Goal: Task Accomplishment & Management: Manage account settings

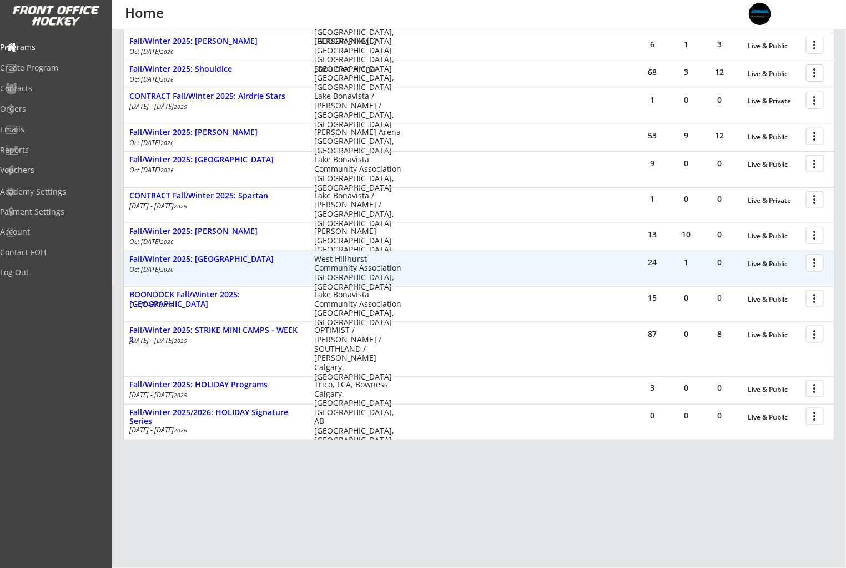
scroll to position [258, 0]
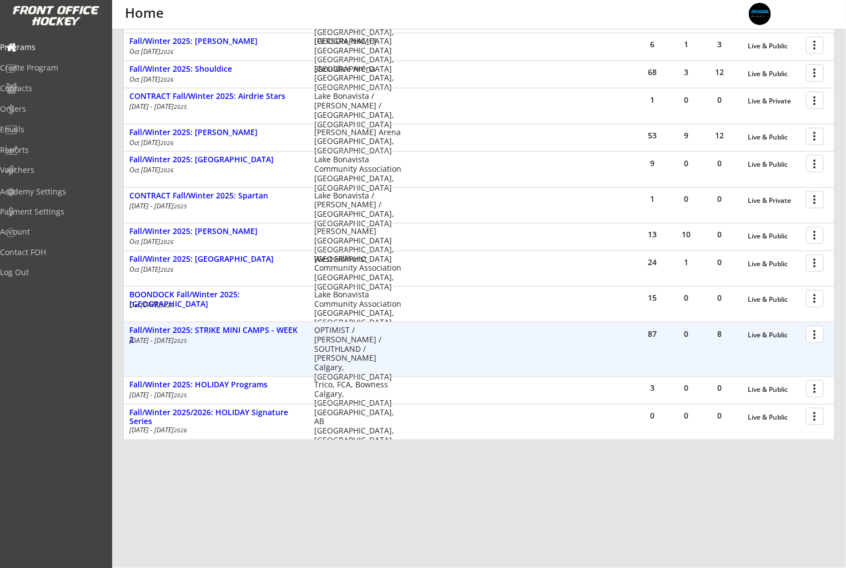
drag, startPoint x: 819, startPoint y: 335, endPoint x: 817, endPoint y: 341, distance: 5.7
click at [819, 335] on div at bounding box center [816, 333] width 19 height 19
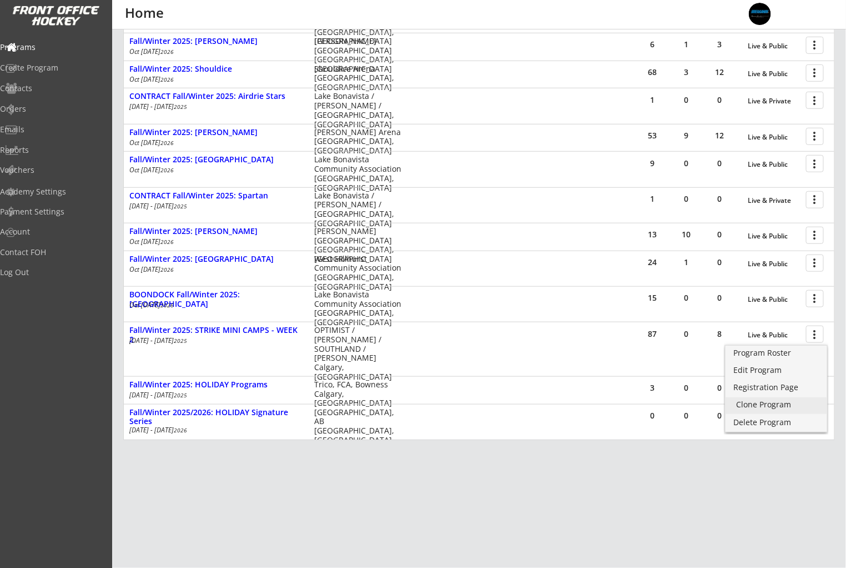
click at [794, 401] on div "Clone Program" at bounding box center [776, 404] width 79 height 8
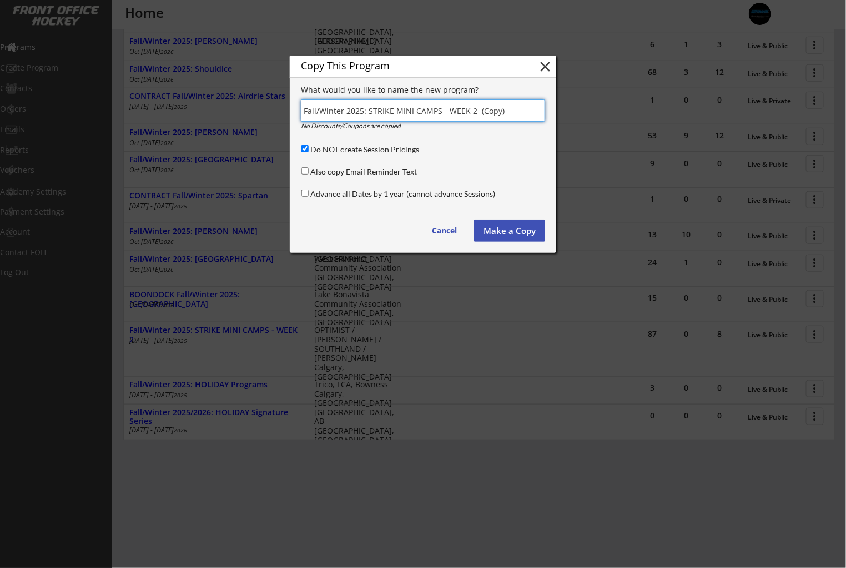
drag, startPoint x: 394, startPoint y: 114, endPoint x: 333, endPoint y: 111, distance: 61.2
click at [394, 114] on input "input" at bounding box center [423, 110] width 244 height 22
click at [470, 107] on input "input" at bounding box center [423, 110] width 244 height 22
drag, startPoint x: 503, startPoint y: 109, endPoint x: 471, endPoint y: 114, distance: 31.6
click at [471, 114] on input "input" at bounding box center [423, 110] width 244 height 22
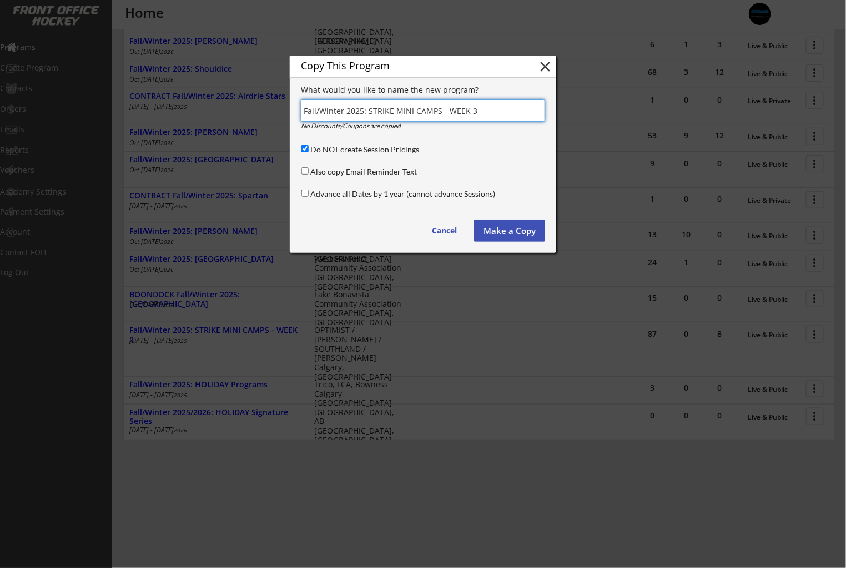
type input "Fall/Winter 2025: STRIKE MINI CAMPS - WEEK 3"
click at [518, 230] on button "Make a Copy" at bounding box center [509, 230] width 71 height 22
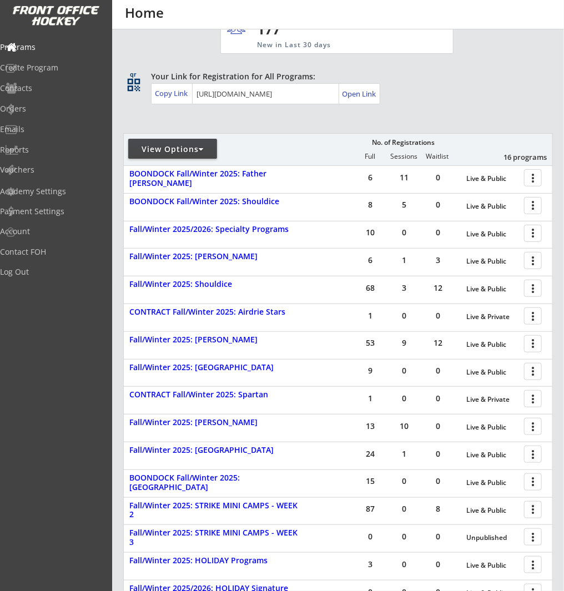
scroll to position [152, 0]
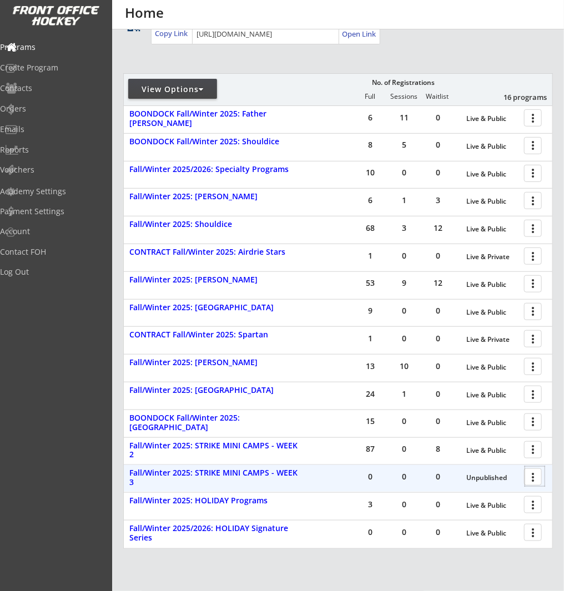
click at [534, 478] on div at bounding box center [534, 476] width 19 height 19
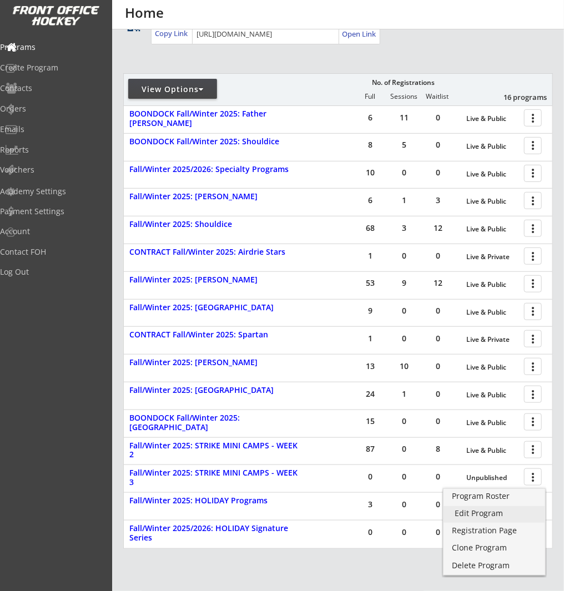
click at [511, 513] on div "Edit Program" at bounding box center [494, 514] width 79 height 8
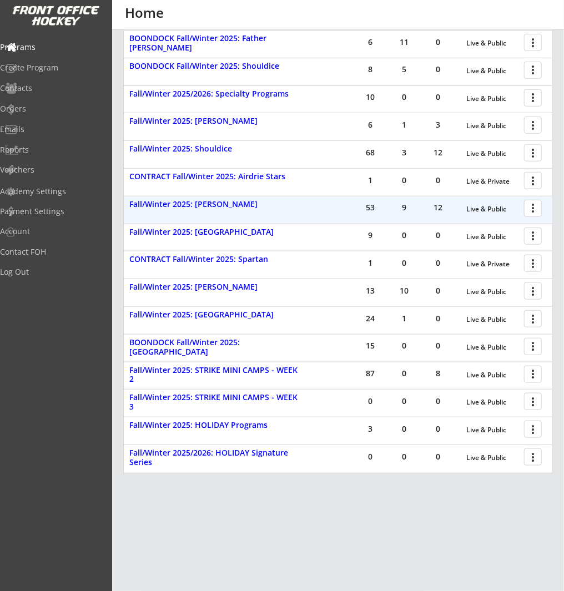
scroll to position [237, 0]
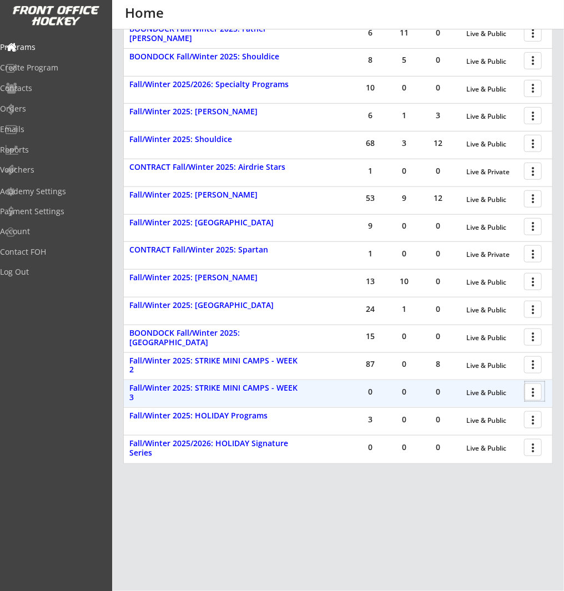
click at [529, 390] on div at bounding box center [534, 391] width 19 height 19
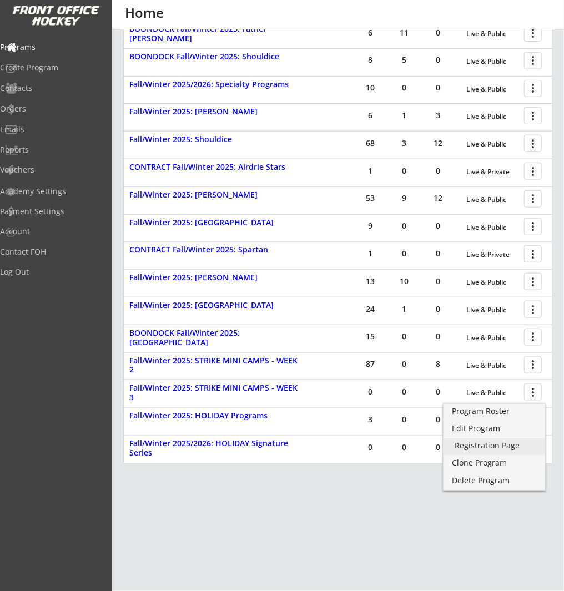
click at [505, 446] on div "Registration Page" at bounding box center [494, 446] width 79 height 8
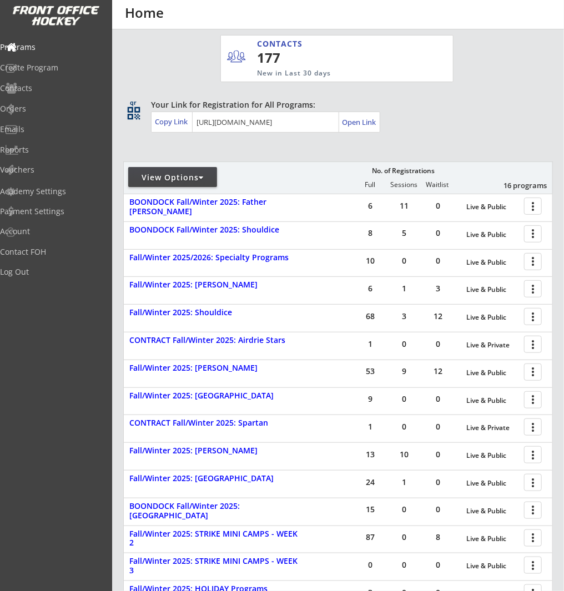
scroll to position [0, 0]
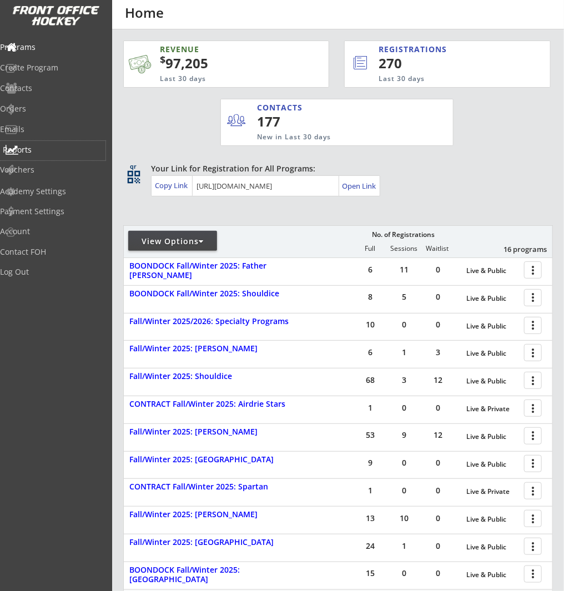
click at [49, 148] on div "Reports" at bounding box center [53, 150] width 100 height 8
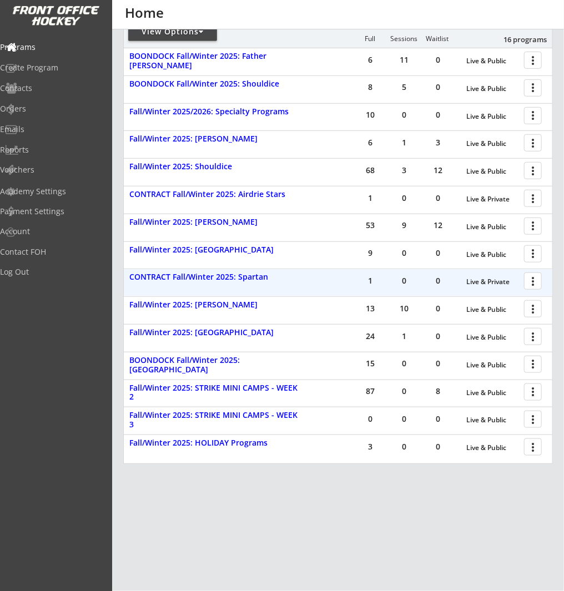
scroll to position [237, 0]
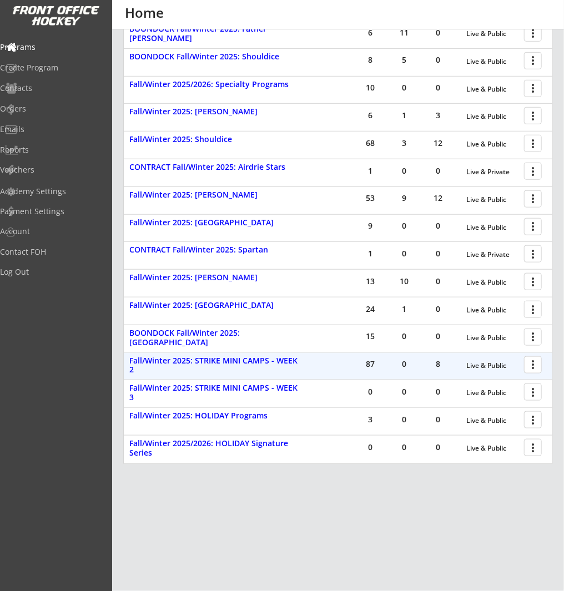
click at [526, 364] on div at bounding box center [534, 364] width 19 height 19
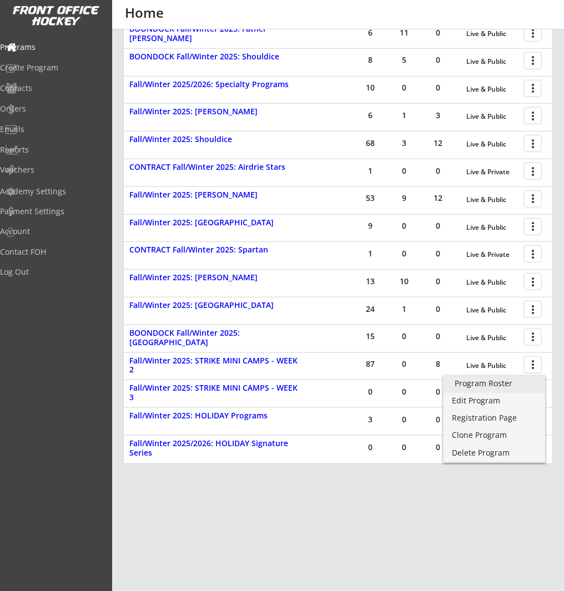
click at [529, 386] on div "Program Roster" at bounding box center [494, 384] width 79 height 8
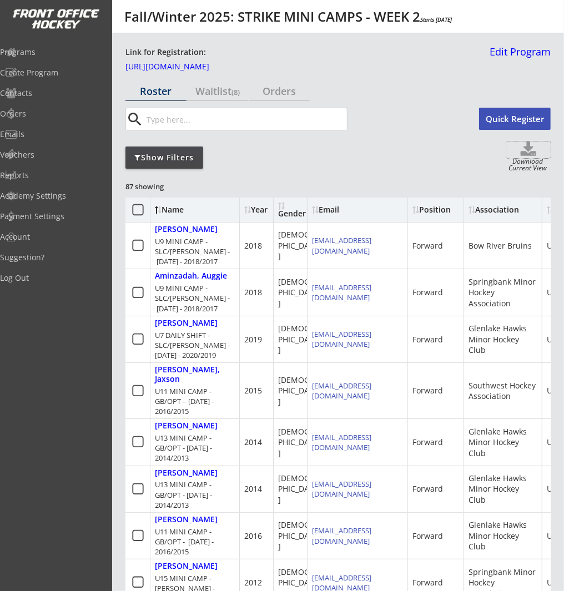
click at [529, 150] on use at bounding box center [529, 149] width 16 height 14
select select ""Player Info""
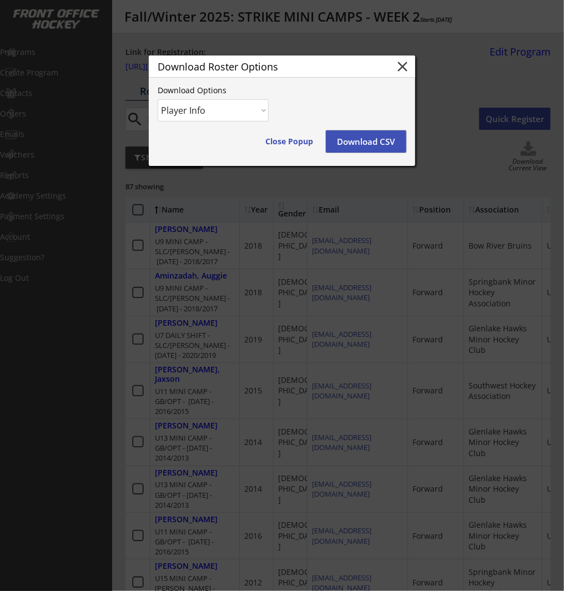
click at [371, 142] on button "Download CSV" at bounding box center [366, 141] width 81 height 22
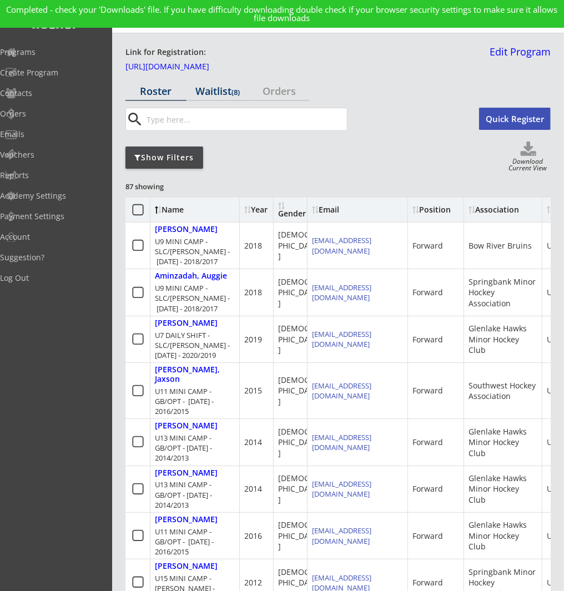
click at [227, 94] on div "Waitlist (8)" at bounding box center [217, 91] width 61 height 10
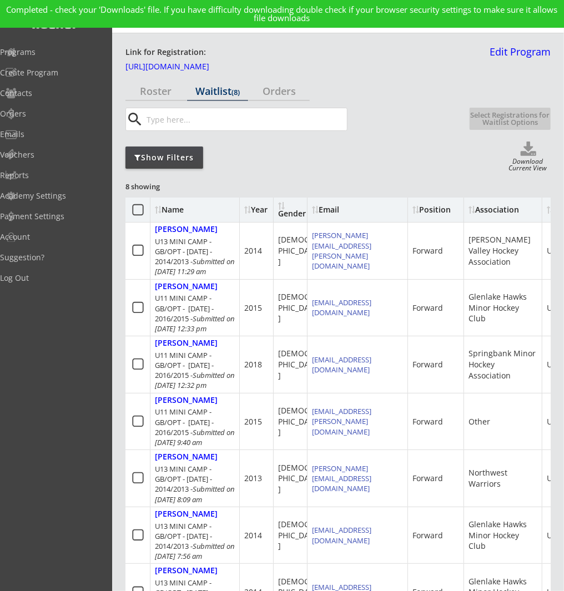
click at [528, 152] on icon at bounding box center [528, 150] width 44 height 17
select select ""Waitlist""
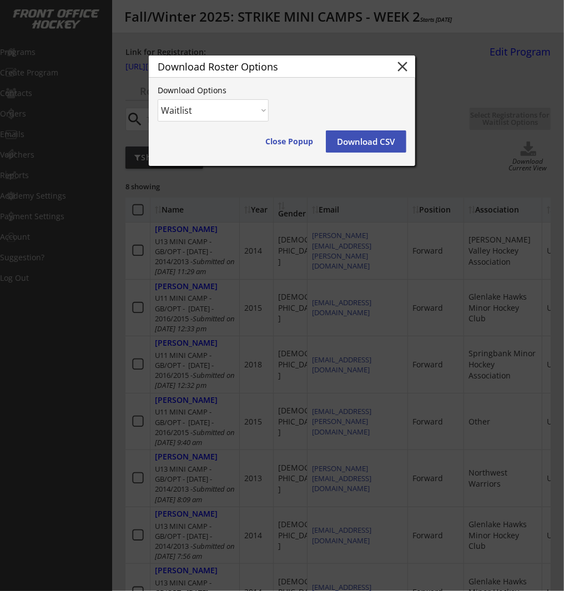
click at [366, 142] on button "Download CSV" at bounding box center [366, 141] width 81 height 22
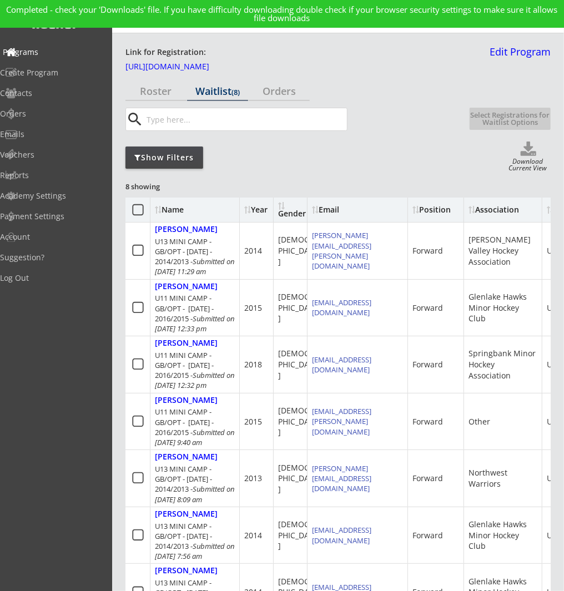
click at [39, 49] on div "Programs" at bounding box center [53, 52] width 100 height 8
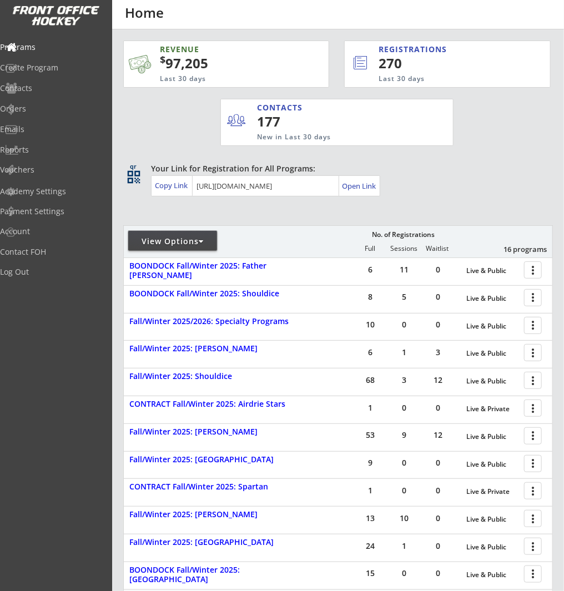
click at [173, 235] on div "View Options" at bounding box center [172, 241] width 89 height 20
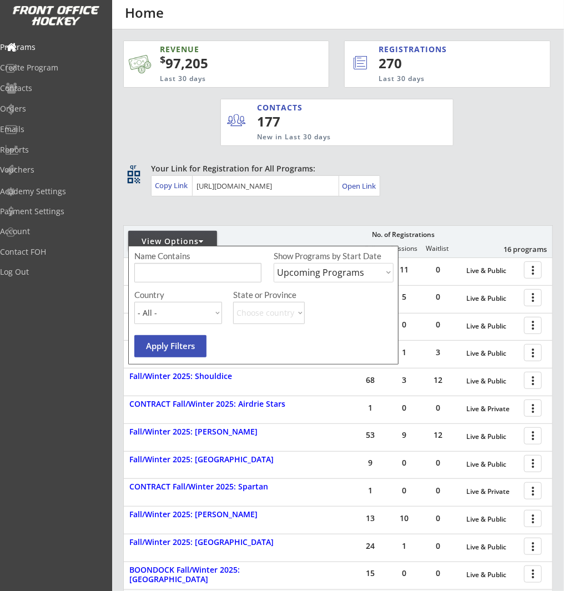
click at [312, 272] on select "Upcoming Programs Past Programs Specific Date Range" at bounding box center [334, 272] width 120 height 19
select select ""Past Programs""
click at [274, 263] on select "Upcoming Programs Past Programs Specific Date Range" at bounding box center [334, 272] width 120 height 19
click at [232, 266] on input "input" at bounding box center [197, 272] width 127 height 19
click at [232, 268] on input "input" at bounding box center [197, 272] width 127 height 19
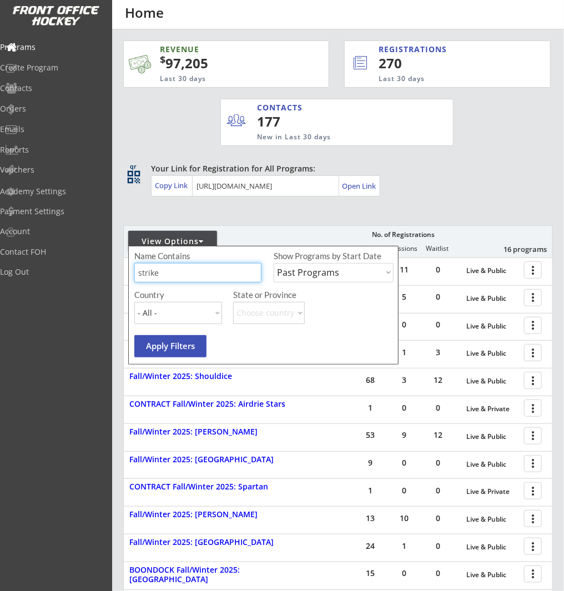
type input "strike"
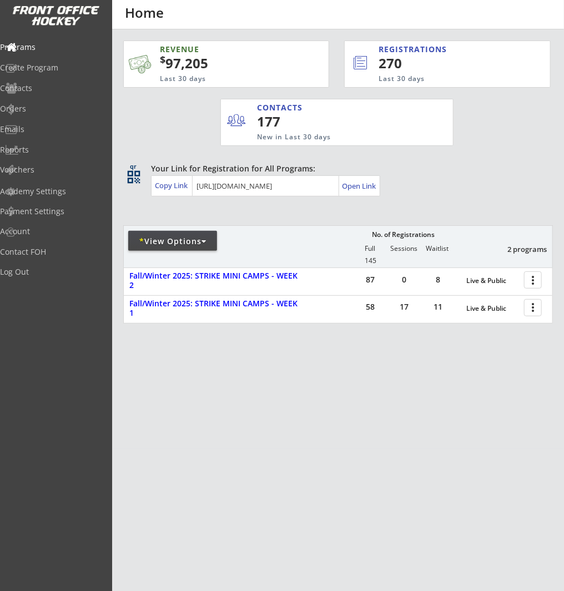
drag, startPoint x: 476, startPoint y: 411, endPoint x: 361, endPoint y: 359, distance: 126.0
click at [476, 411] on div "REVENUE $ 97,205 Last 30 days REGISTRATIONS 270 Last 30 days CONTACTS 177 New i…" at bounding box center [338, 234] width 430 height 410
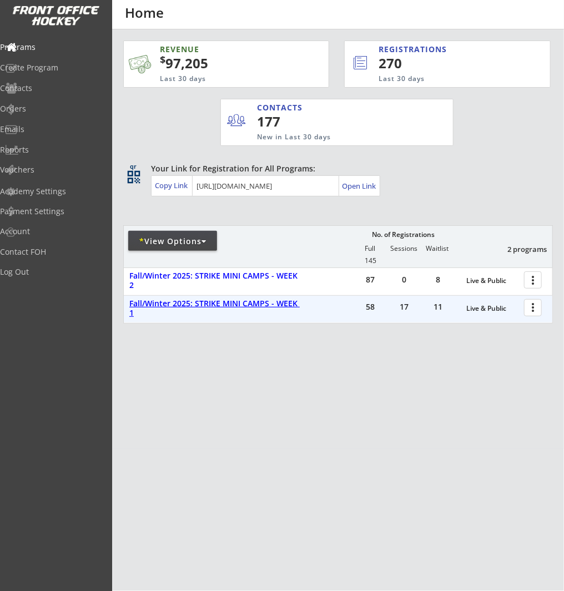
click at [250, 305] on div "Fall/Winter 2025: STRIKE MINI CAMPS - WEEK 1" at bounding box center [215, 308] width 173 height 19
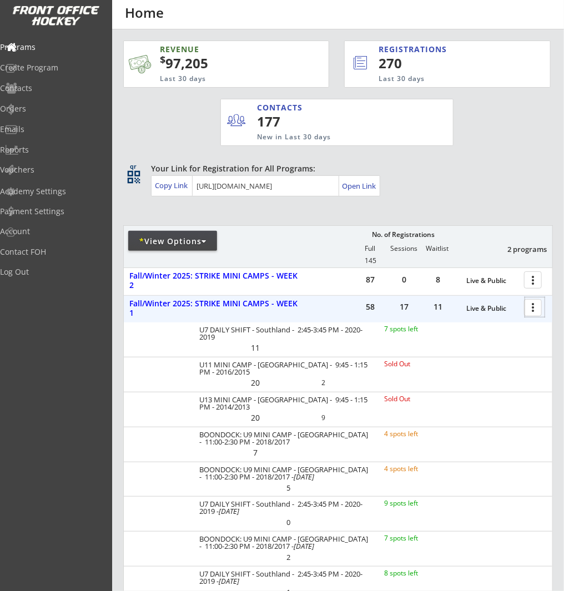
click at [530, 306] on div at bounding box center [534, 307] width 19 height 19
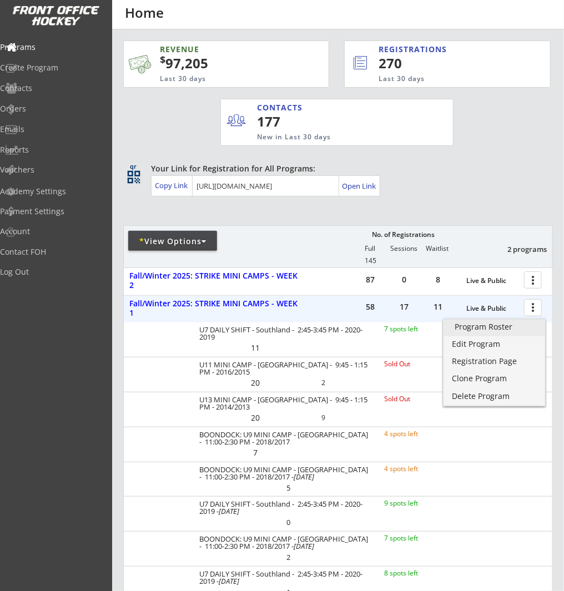
click at [502, 329] on div "Program Roster" at bounding box center [494, 327] width 79 height 8
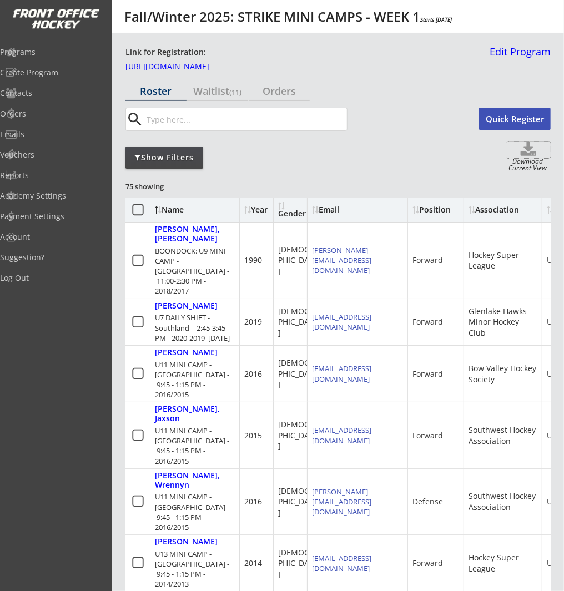
click at [529, 148] on use at bounding box center [529, 149] width 16 height 14
select select ""Player Info""
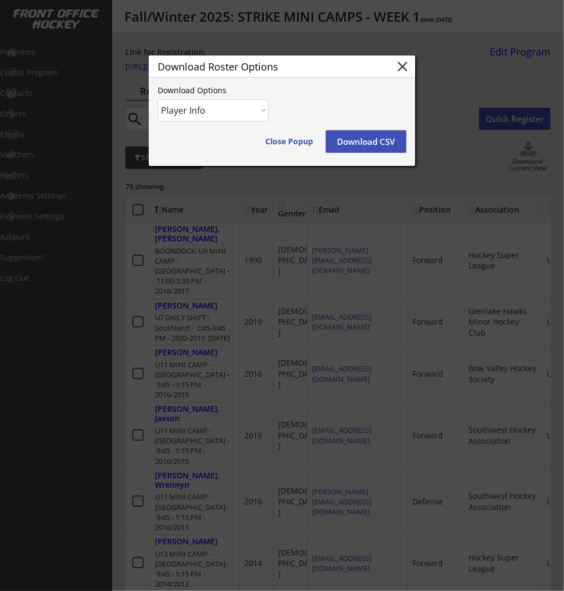
click at [350, 140] on button "Download CSV" at bounding box center [366, 141] width 81 height 22
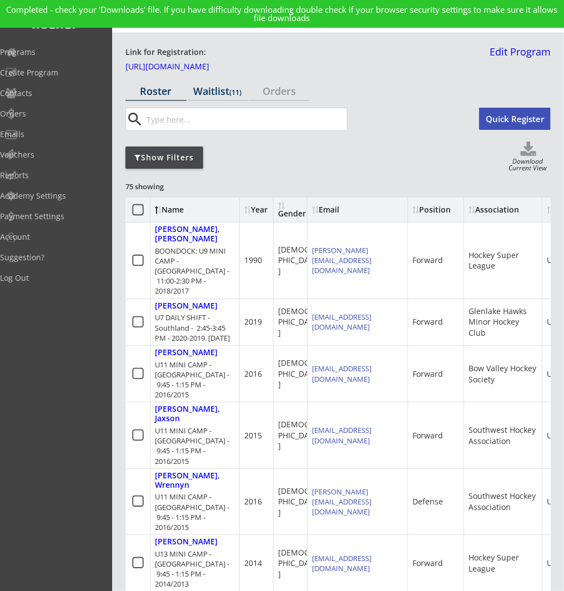
click at [219, 92] on div "Waitlist (11)" at bounding box center [217, 91] width 61 height 10
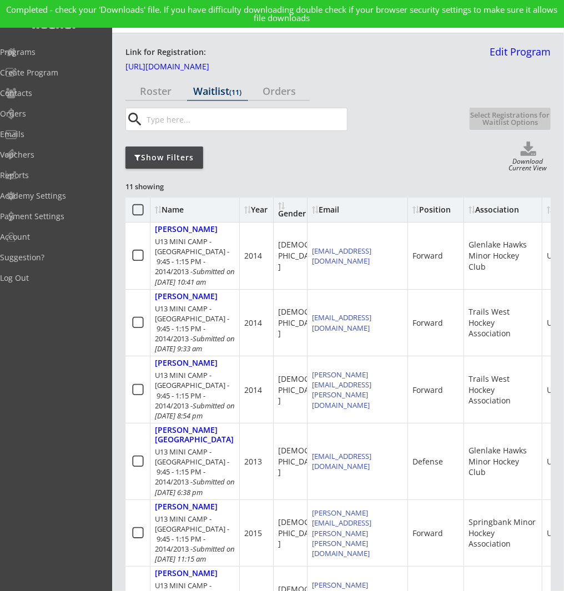
drag, startPoint x: 139, startPoint y: 207, endPoint x: 185, endPoint y: 201, distance: 47.0
click at [139, 207] on icon at bounding box center [138, 210] width 14 height 14
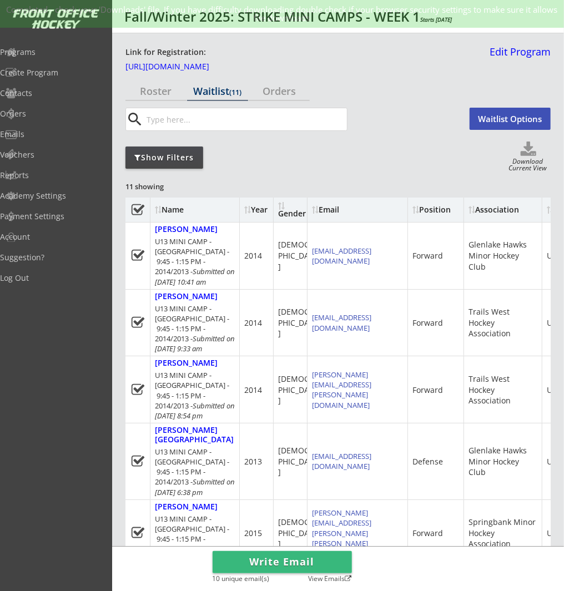
click at [534, 161] on div "Download Current View" at bounding box center [528, 165] width 46 height 15
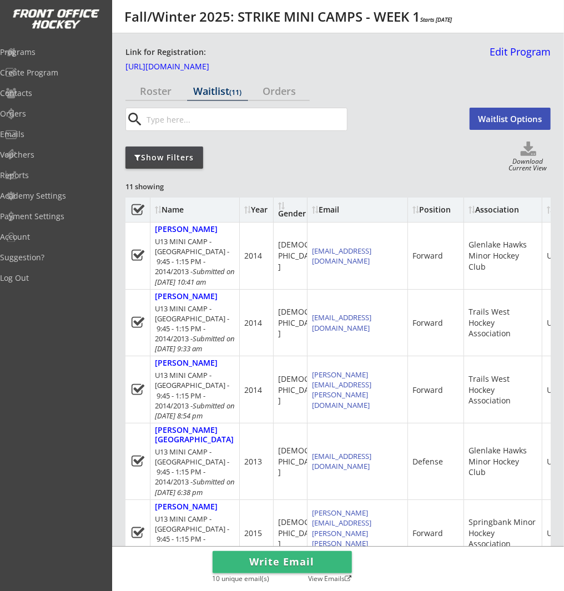
click at [530, 154] on use at bounding box center [529, 149] width 16 height 14
select select ""Waitlist""
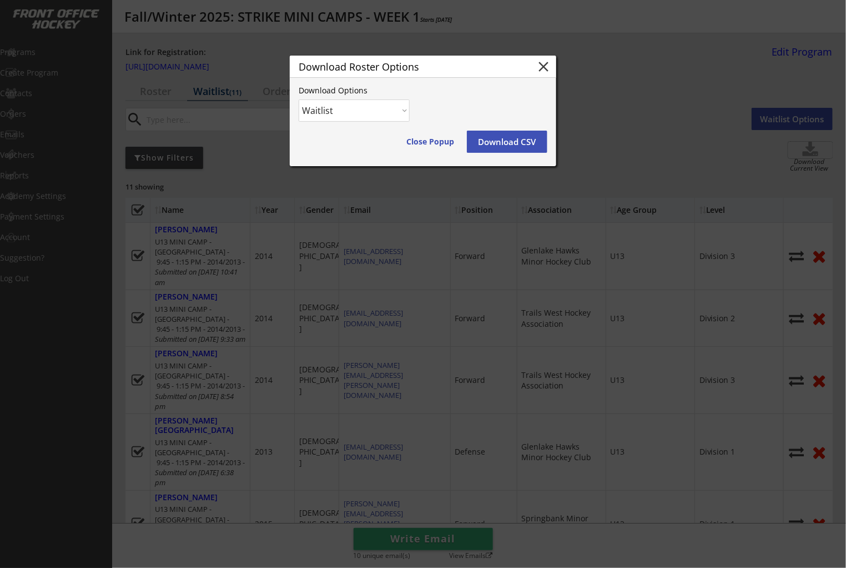
click at [515, 140] on button "Download CSV" at bounding box center [507, 141] width 81 height 22
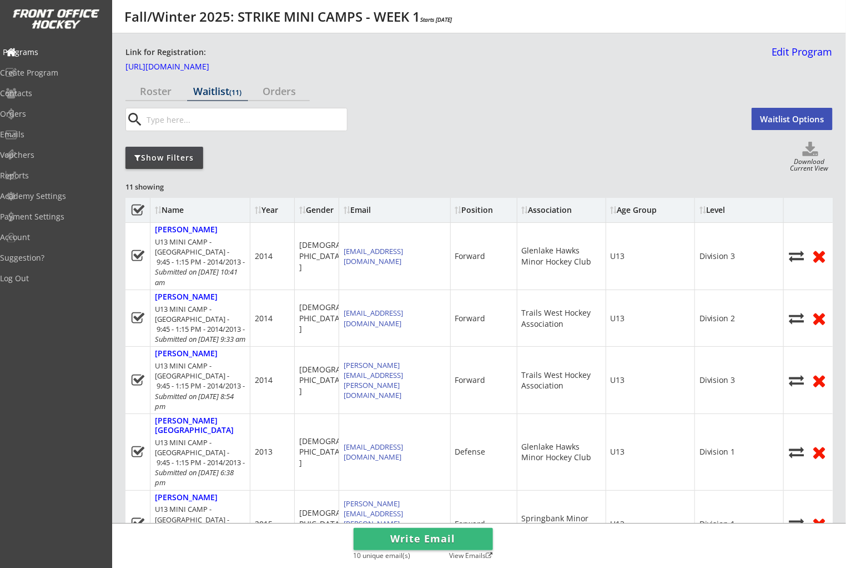
click at [42, 53] on div "Programs" at bounding box center [53, 52] width 100 height 8
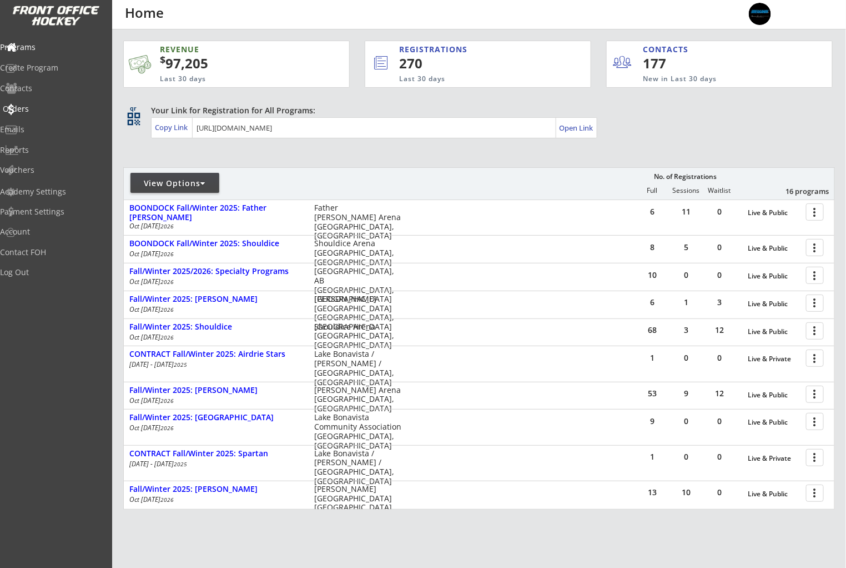
click at [64, 110] on div "Orders" at bounding box center [53, 109] width 100 height 8
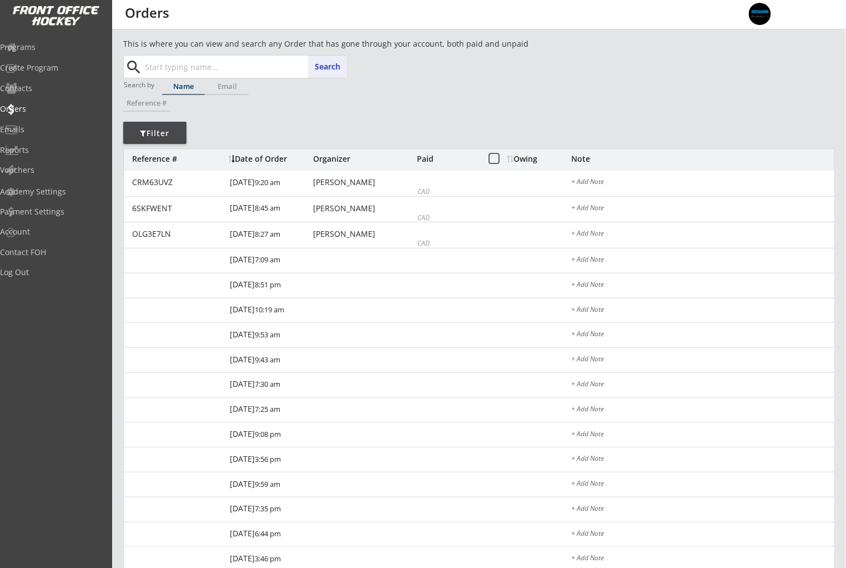
click at [220, 63] on input "text" at bounding box center [245, 67] width 204 height 22
paste input "brendalavalley@shaw.ca"
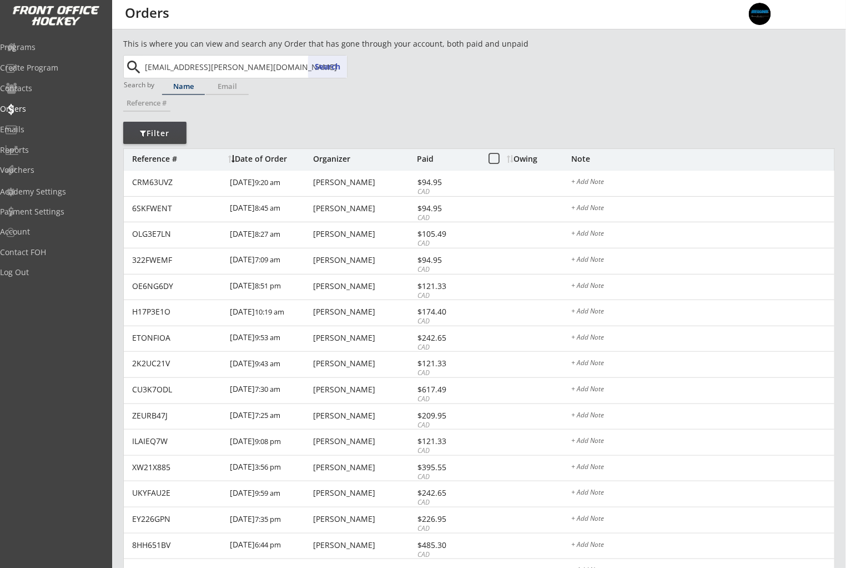
type input "brendalavalley@shaw.ca"
click at [319, 66] on button "Search" at bounding box center [327, 67] width 39 height 22
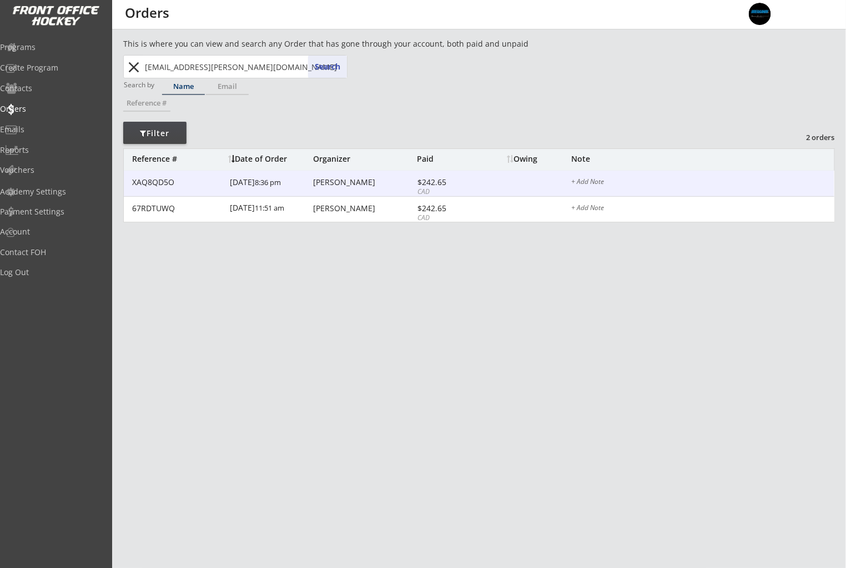
click at [393, 183] on div "Brenda Lavalley" at bounding box center [363, 182] width 101 height 8
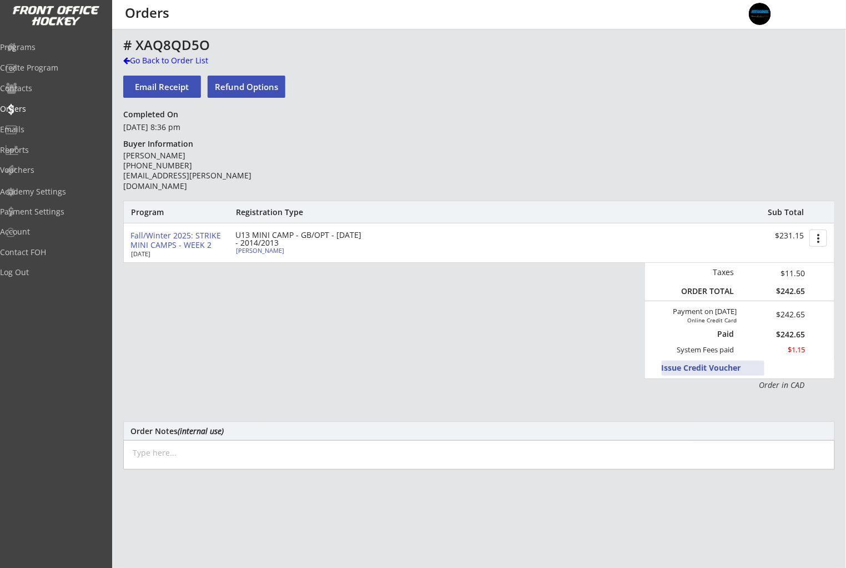
click at [721, 368] on button "Issue Credit Voucher" at bounding box center [713, 367] width 103 height 15
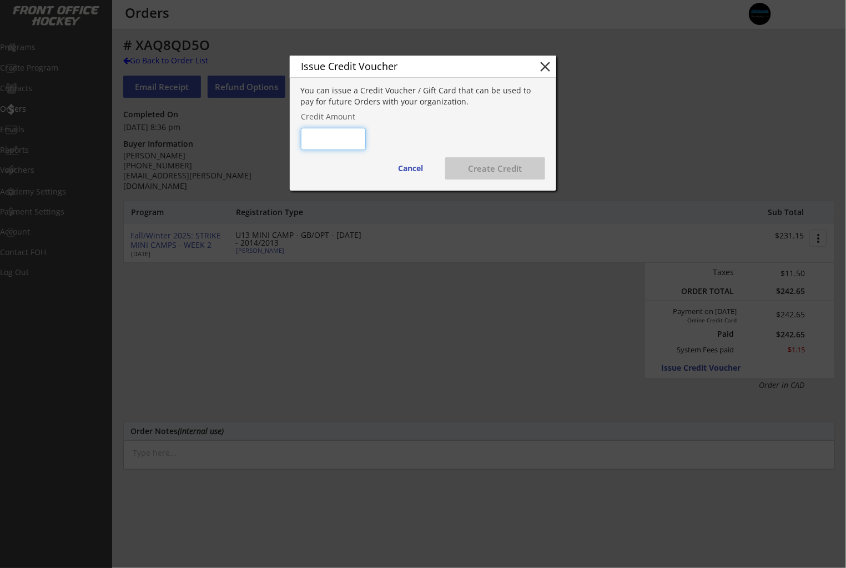
click at [328, 138] on input "input" at bounding box center [333, 139] width 65 height 22
type input "$115"
click at [383, 135] on div "You can issue a Credit Voucher / Gift Card that can be used to pay for future O…" at bounding box center [423, 138] width 267 height 106
click at [489, 169] on button "Create Credit" at bounding box center [495, 168] width 100 height 22
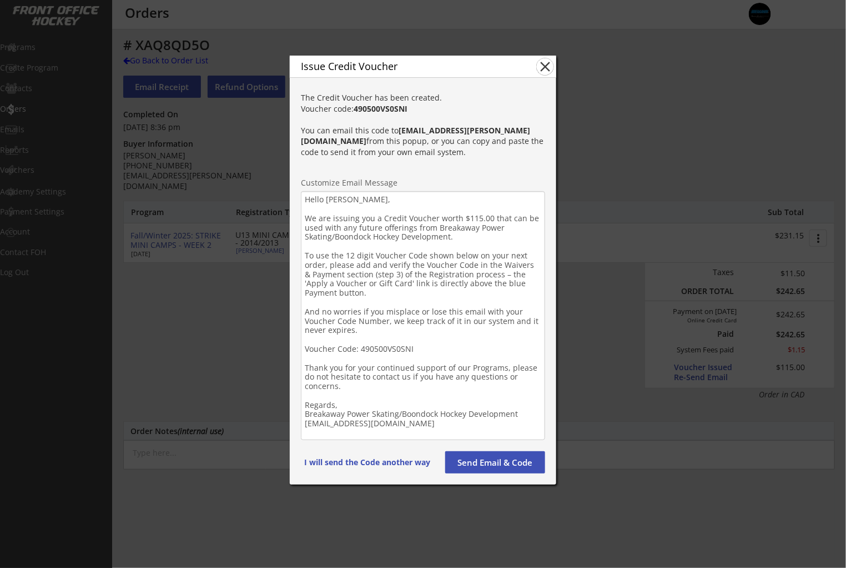
click at [543, 66] on button "close" at bounding box center [545, 66] width 17 height 17
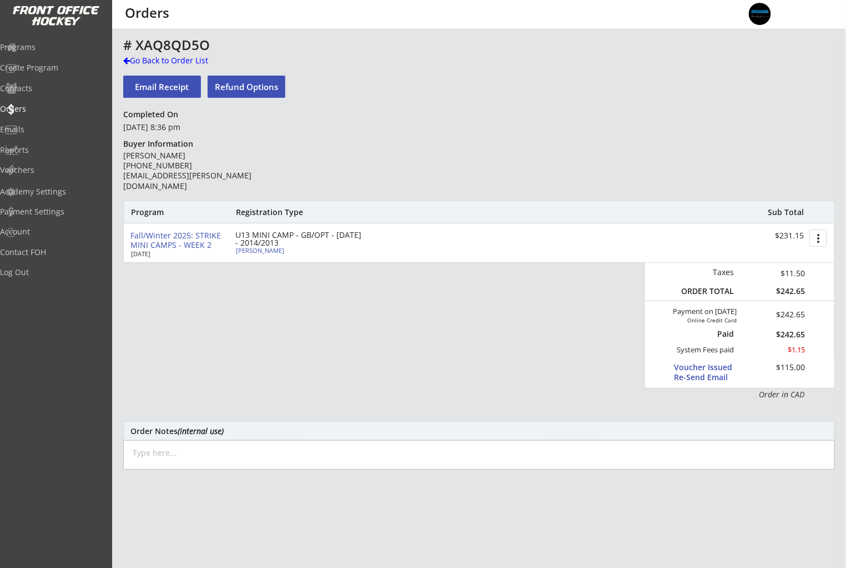
click at [717, 369] on div "Voucher Issued Re-Send Email" at bounding box center [714, 372] width 81 height 20
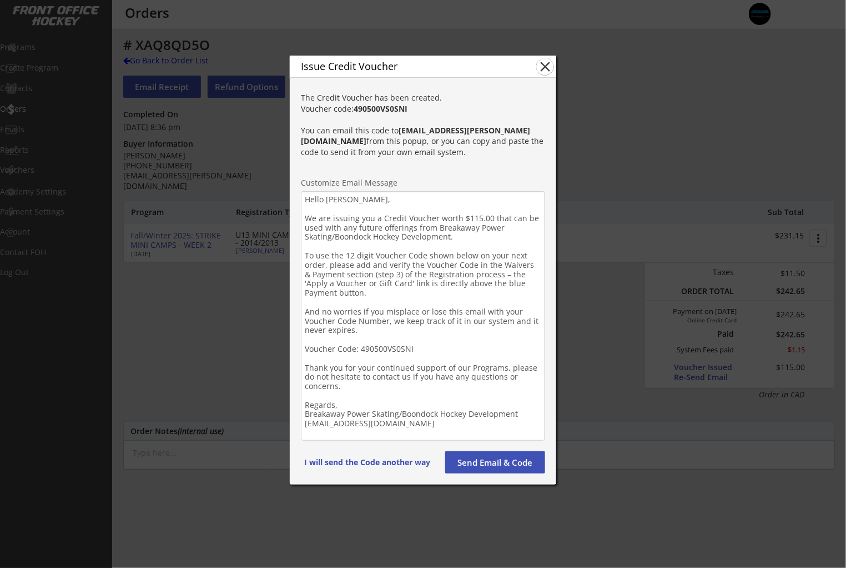
click at [544, 69] on button "close" at bounding box center [545, 66] width 17 height 17
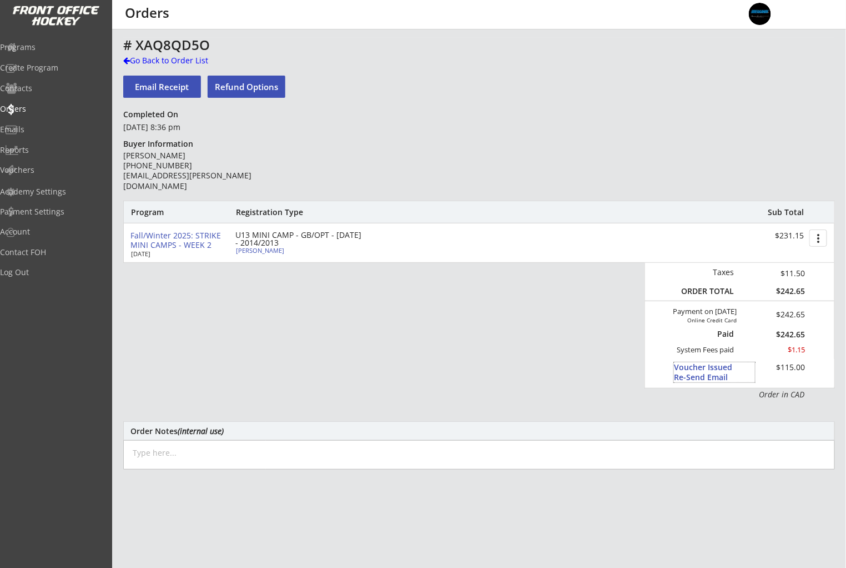
click at [694, 368] on div "Voucher Issued Re-Send Email" at bounding box center [714, 372] width 81 height 20
type textarea "Hello Brenda, We are issuing you a Credit Voucher worth $115.00 that can be use…"
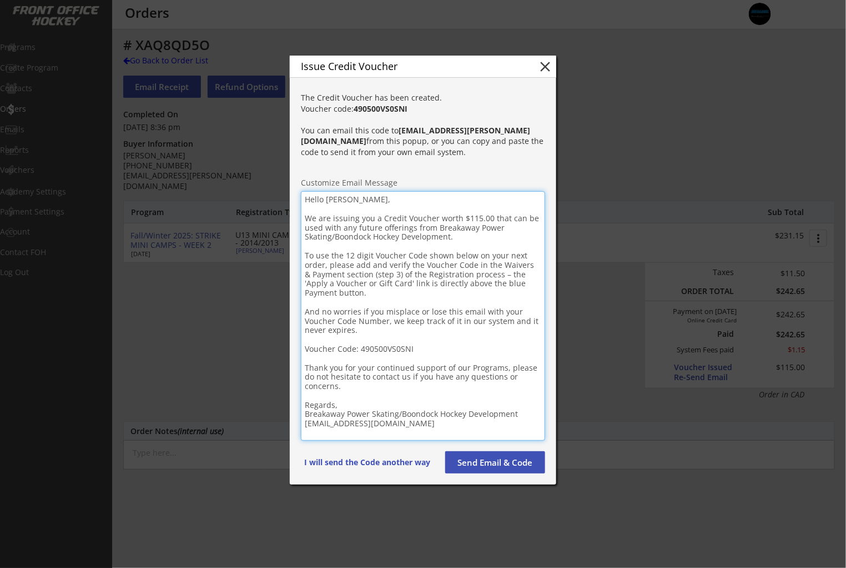
click at [494, 464] on button "Send Email & Code" at bounding box center [495, 462] width 100 height 22
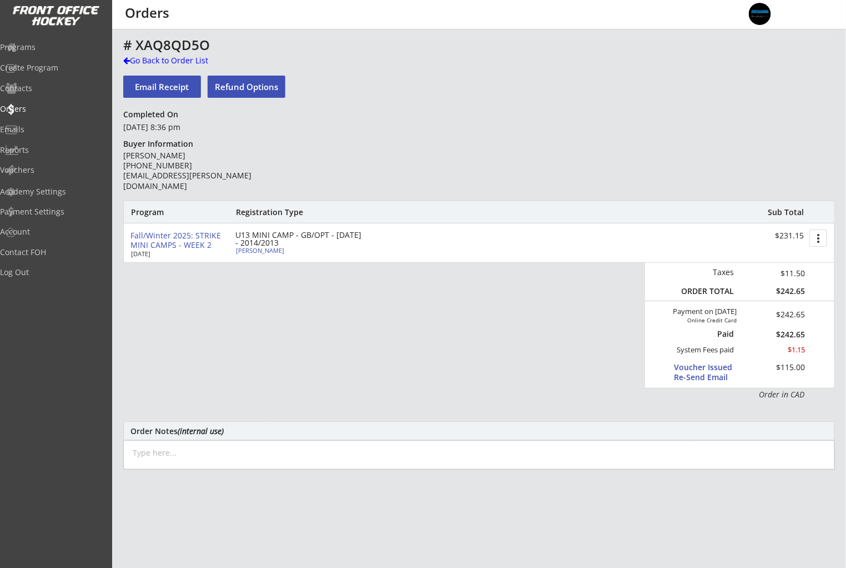
click at [696, 374] on div "Voucher Issued Re-Send Email" at bounding box center [714, 372] width 81 height 20
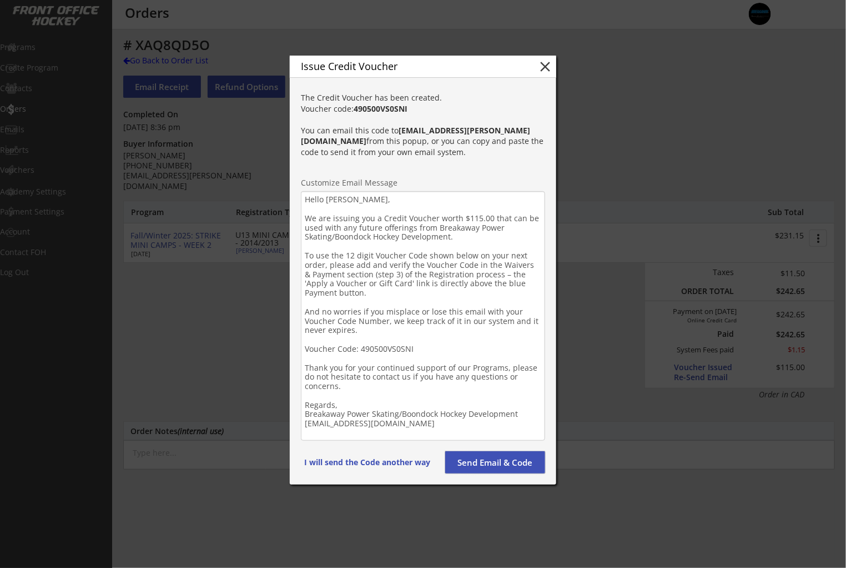
drag, startPoint x: 479, startPoint y: 458, endPoint x: 504, endPoint y: 452, distance: 25.7
click at [479, 458] on button "Send Email & Code" at bounding box center [495, 462] width 100 height 22
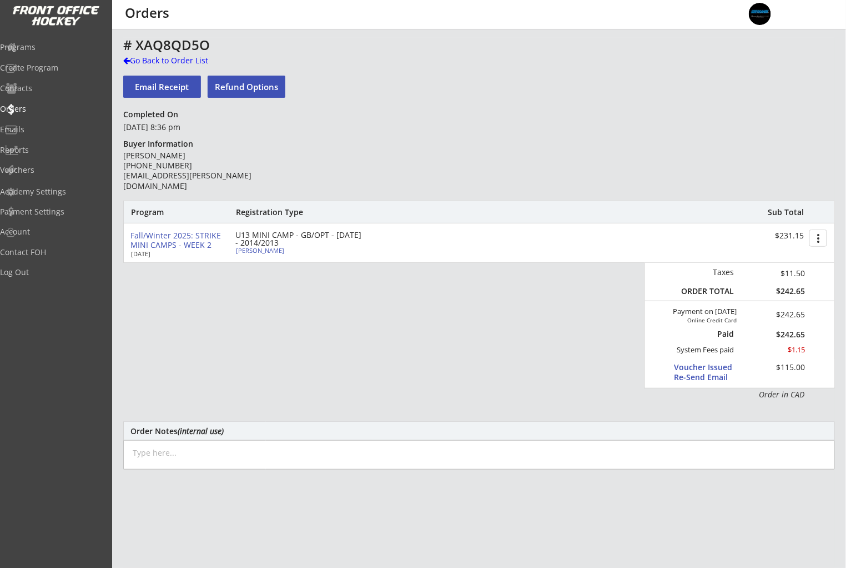
click at [712, 365] on div "Voucher Issued Re-Send Email" at bounding box center [714, 372] width 81 height 20
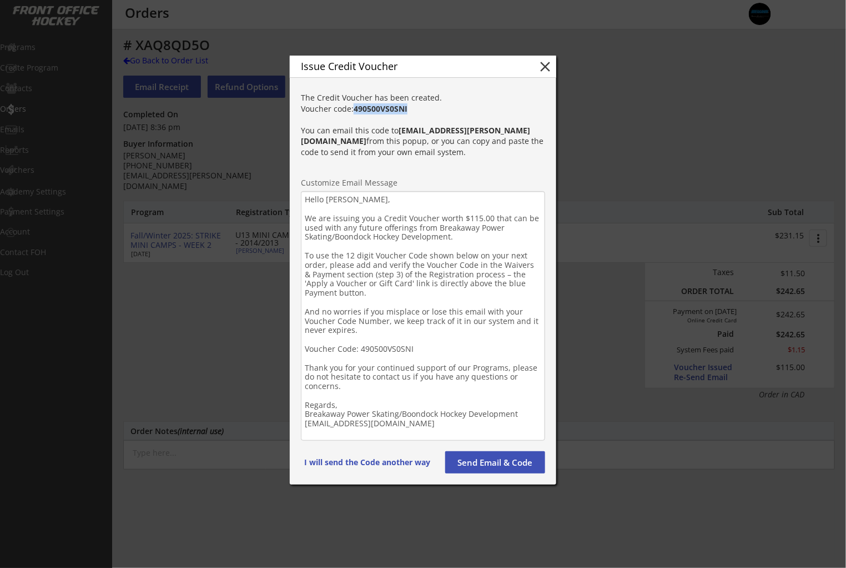
drag, startPoint x: 429, startPoint y: 117, endPoint x: 357, endPoint y: 125, distance: 73.2
click at [355, 123] on div "The Credit Voucher has been created. Voucher code: 490500VS0SNI You can email t…" at bounding box center [423, 125] width 244 height 66
copy strong "490500VS0SNI"
drag, startPoint x: 33, startPoint y: 113, endPoint x: 44, endPoint y: 105, distance: 13.4
click at [33, 113] on div at bounding box center [423, 284] width 846 height 568
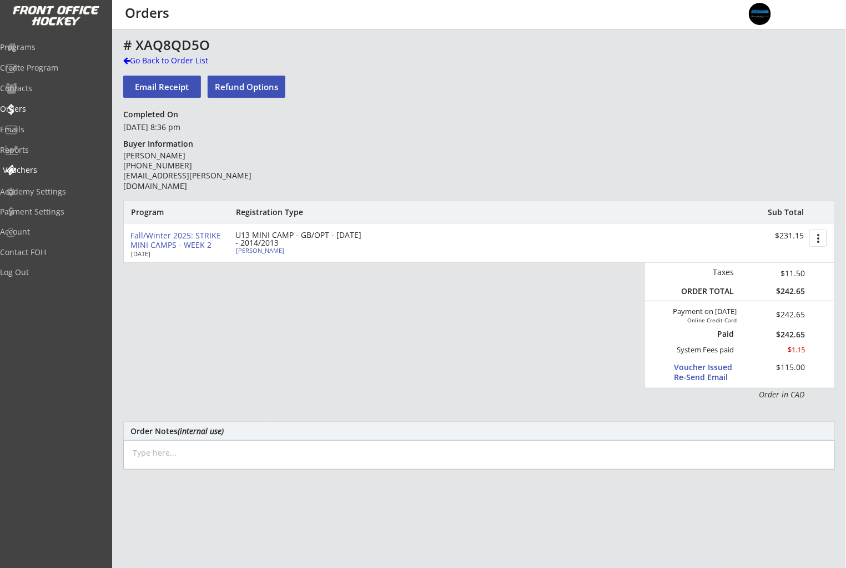
drag, startPoint x: 52, startPoint y: 168, endPoint x: 93, endPoint y: 158, distance: 41.9
click at [53, 168] on div "Vouchers" at bounding box center [53, 170] width 100 height 8
select select ""Showing: Has Balance""
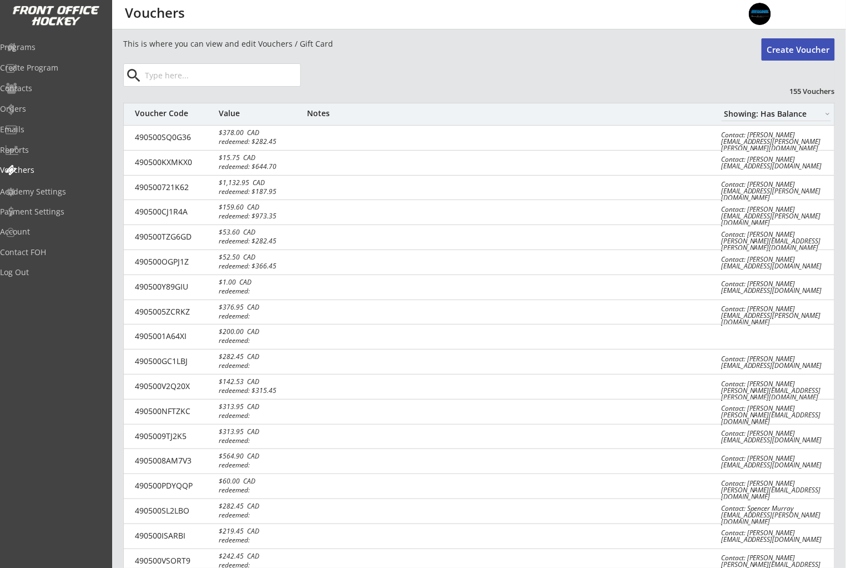
click at [231, 67] on input "input" at bounding box center [222, 75] width 158 height 22
paste input "490500VS0SNI"
type input "490500VS0SNI"
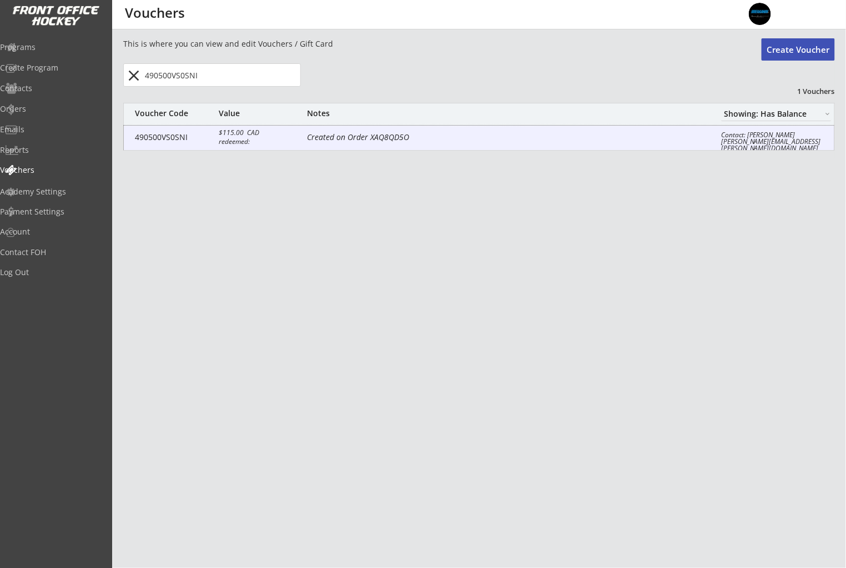
click at [379, 139] on div "Created on Order XAQ8QD5O" at bounding box center [506, 138] width 398 height 11
select select ""CAD""
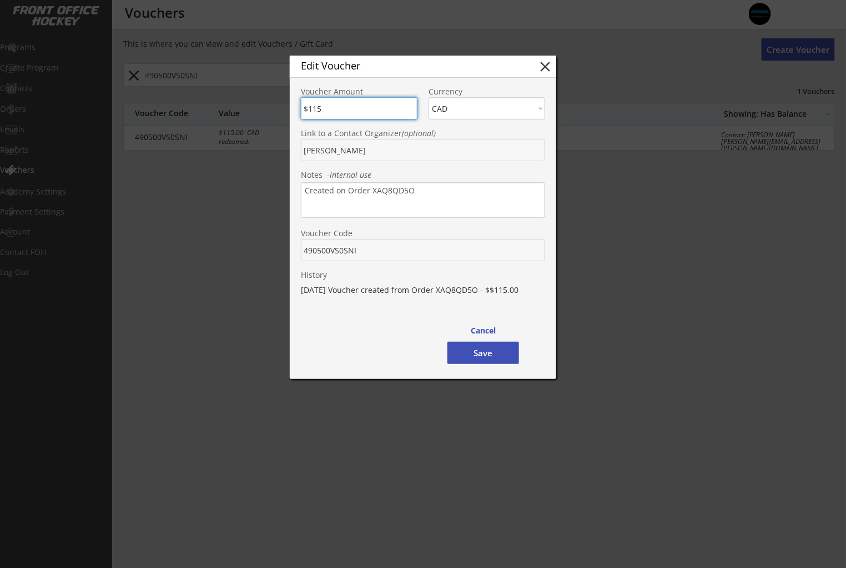
click at [345, 112] on input "input" at bounding box center [359, 108] width 117 height 22
type input "$120.75"
drag, startPoint x: 495, startPoint y: 350, endPoint x: 534, endPoint y: 350, distance: 38.9
click at [495, 350] on button "Save" at bounding box center [484, 353] width 72 height 22
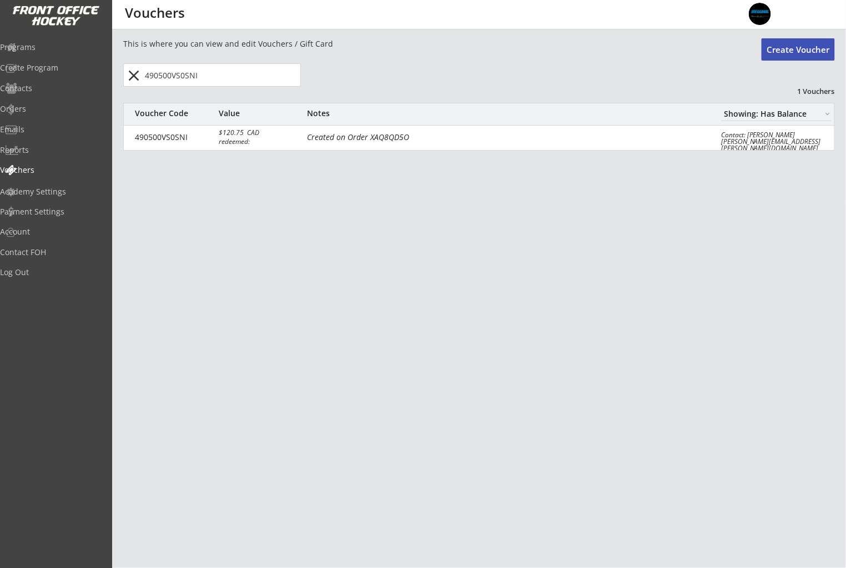
drag, startPoint x: 515, startPoint y: 82, endPoint x: 549, endPoint y: 77, distance: 34.8
click at [517, 81] on div "This is where you can view and edit Vouchers / Gift Card Create Voucher close 1…" at bounding box center [479, 98] width 712 height 120
drag, startPoint x: 549, startPoint y: 77, endPoint x: 334, endPoint y: 62, distance: 216.0
click at [549, 77] on div "This is where you can view and edit Vouchers / Gift Card Create Voucher close 1…" at bounding box center [479, 98] width 712 height 120
click at [143, 72] on button "close" at bounding box center [134, 76] width 18 height 18
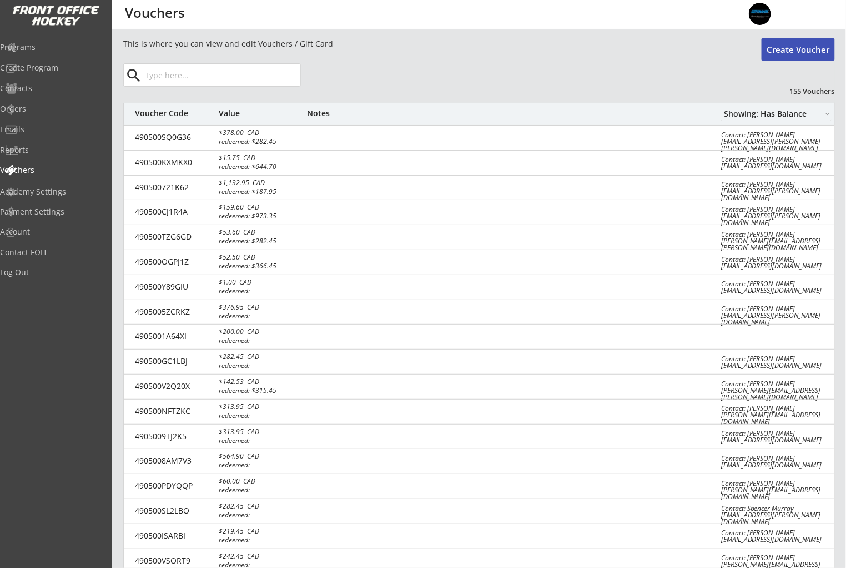
click at [138, 74] on button "search" at bounding box center [134, 76] width 18 height 18
click at [365, 62] on div "This is where you can view and edit Vouchers / Gift Card Create Voucher search …" at bounding box center [479, 335] width 712 height 594
click at [48, 46] on div "Programs" at bounding box center [53, 47] width 100 height 8
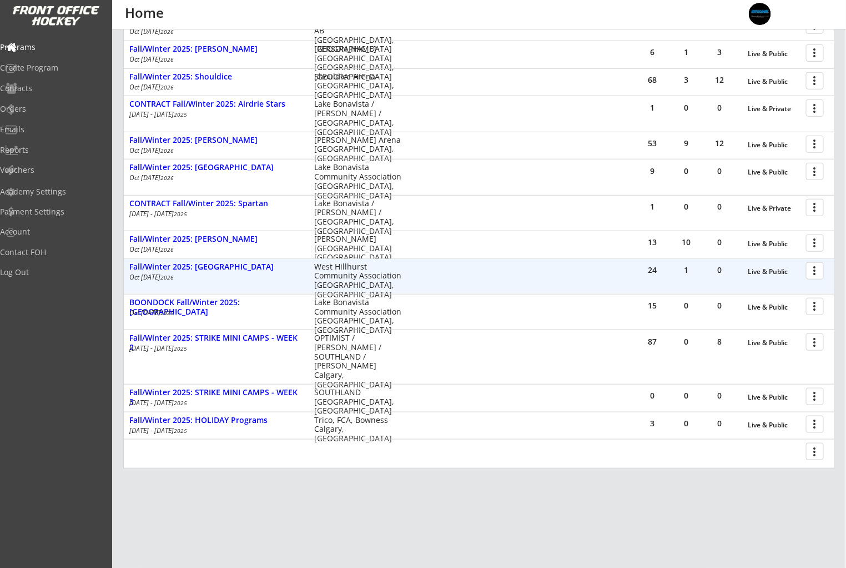
scroll to position [254, 0]
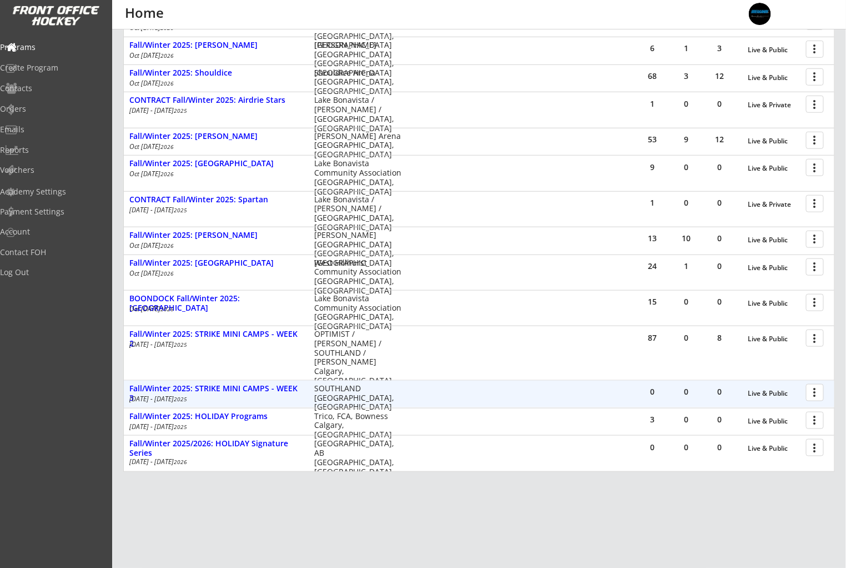
click at [819, 392] on div at bounding box center [816, 391] width 19 height 19
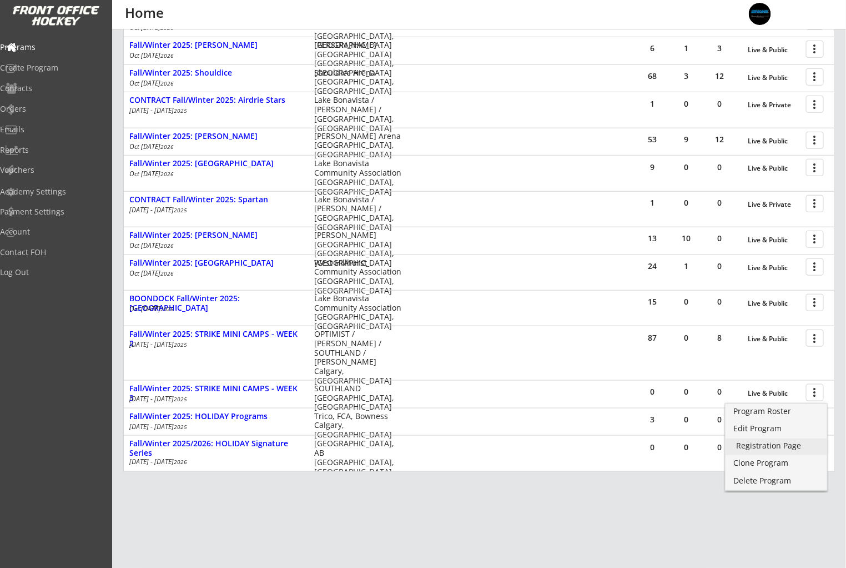
click at [800, 446] on div "Registration Page" at bounding box center [776, 445] width 79 height 8
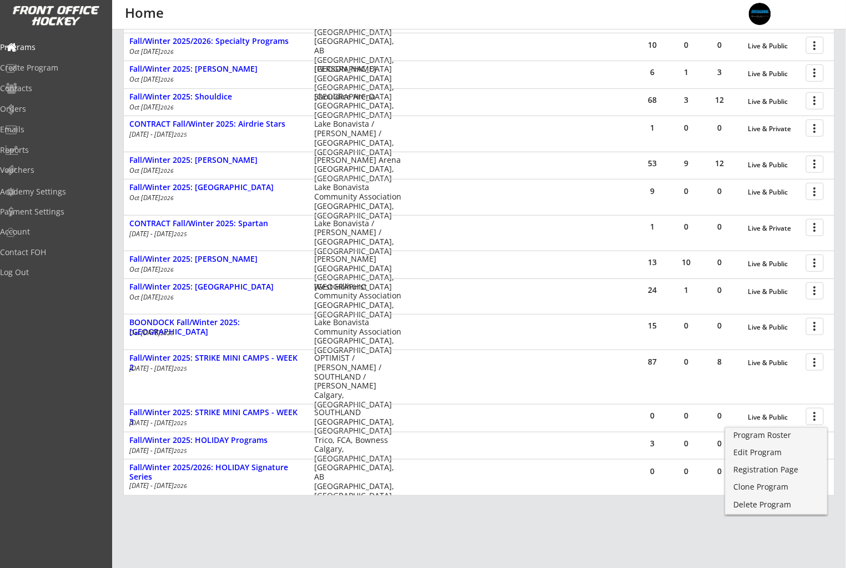
click at [500, 527] on div "REVENUE $ 97,205 Last 30 days REGISTRATIONS 270 Last 30 days CONTACTS 177 New i…" at bounding box center [479, 206] width 712 height 812
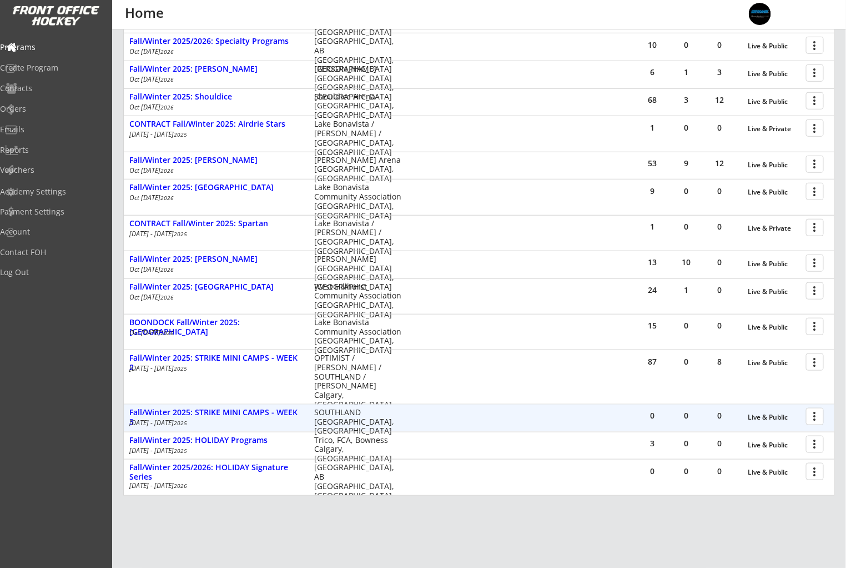
click at [810, 418] on div at bounding box center [816, 415] width 19 height 19
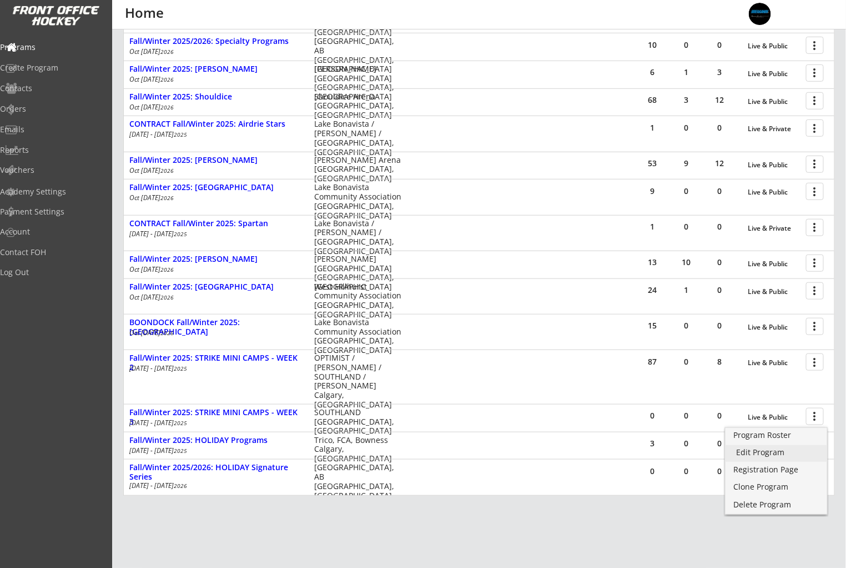
click at [776, 455] on div "Edit Program" at bounding box center [776, 452] width 79 height 8
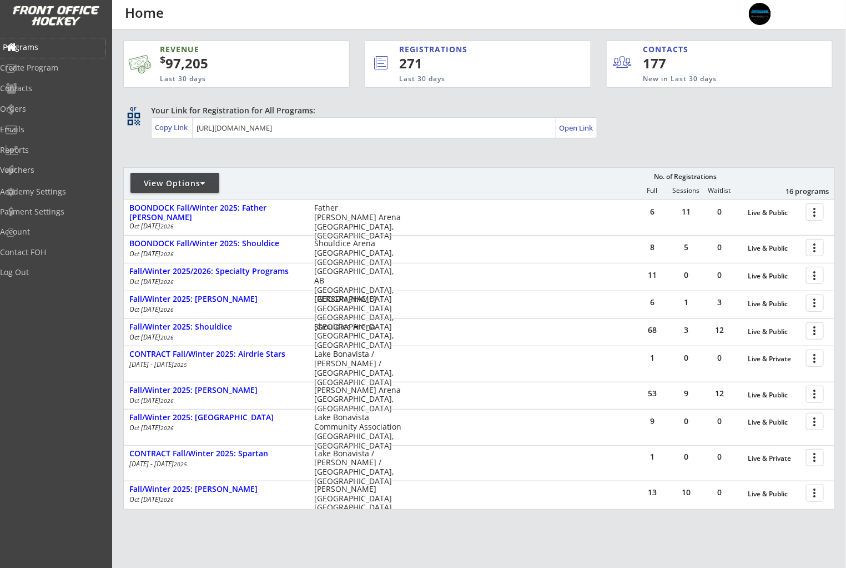
click at [31, 48] on div "Programs" at bounding box center [53, 47] width 100 height 8
click at [704, 122] on div "Your Link for Registration for All Programs: Copy Link Open Link" at bounding box center [493, 121] width 684 height 33
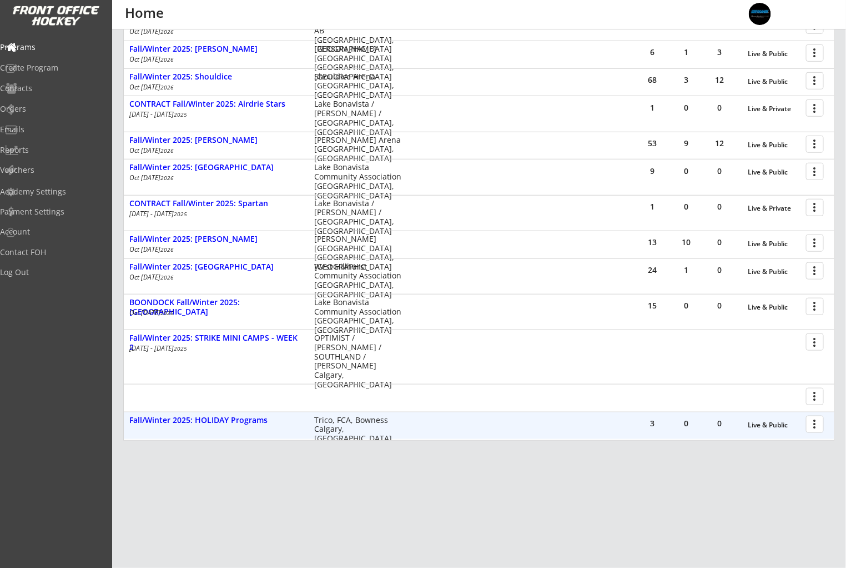
scroll to position [285, 0]
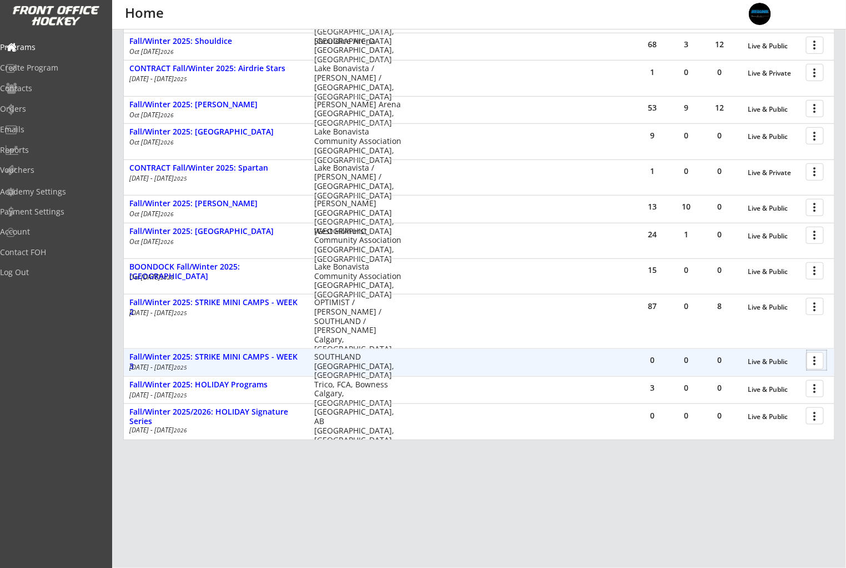
click at [813, 360] on div at bounding box center [816, 359] width 19 height 19
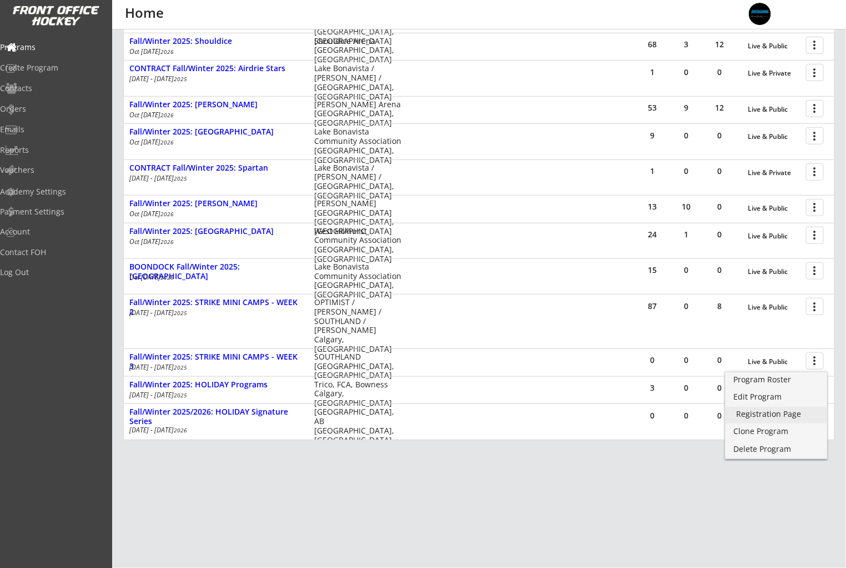
click at [812, 410] on div "Registration Page" at bounding box center [776, 414] width 79 height 8
click at [772, 395] on div "Edit Program" at bounding box center [776, 397] width 79 height 8
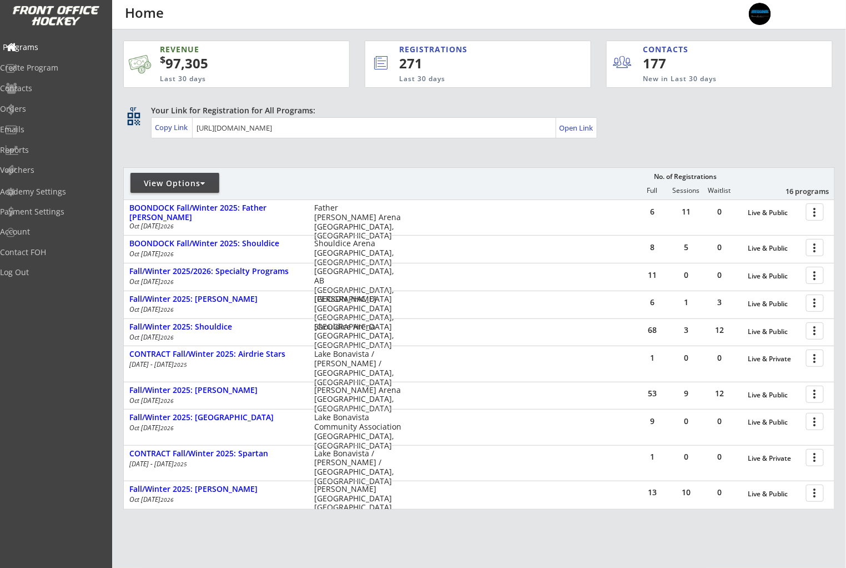
click at [26, 48] on div "Programs" at bounding box center [53, 47] width 100 height 8
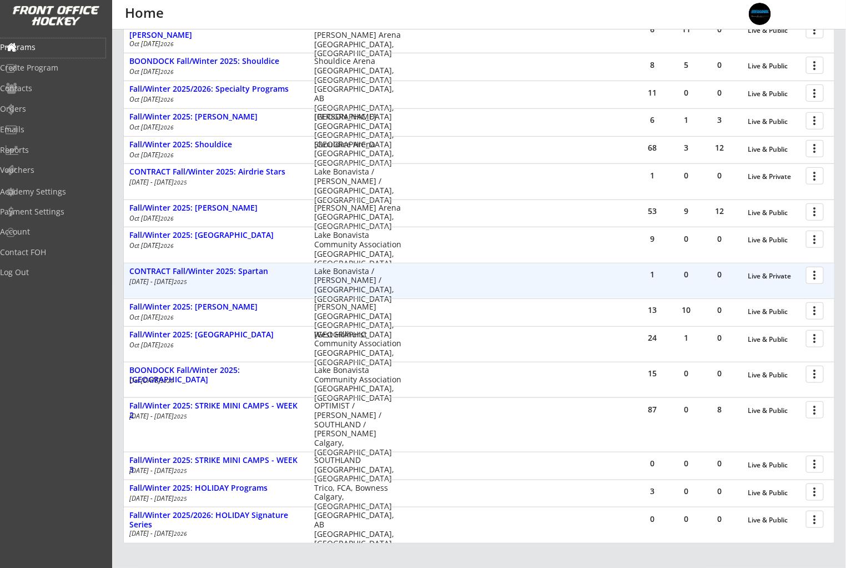
scroll to position [274, 0]
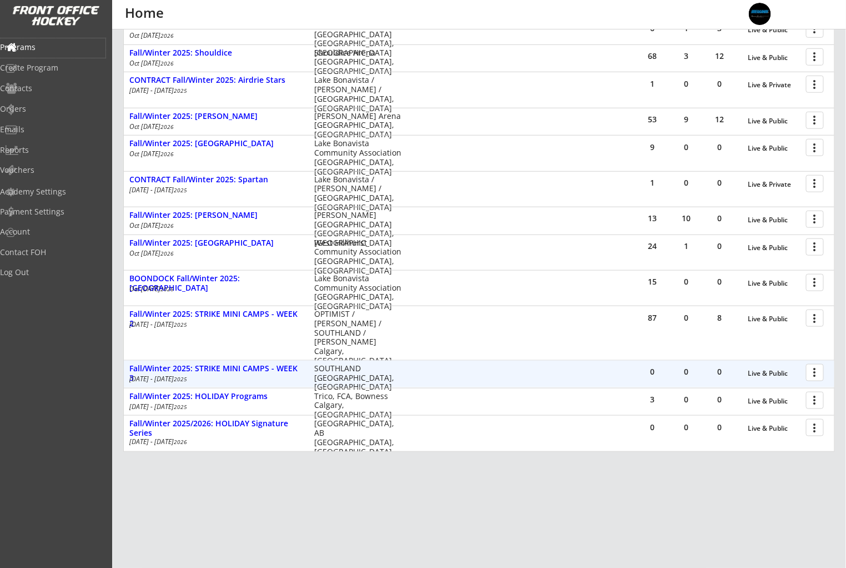
click at [810, 374] on div at bounding box center [816, 371] width 19 height 19
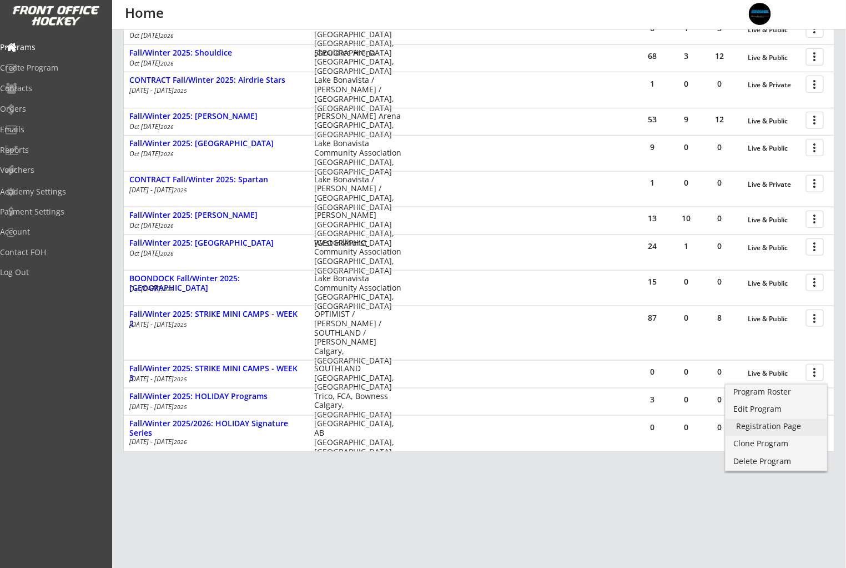
click at [770, 428] on div "Registration Page" at bounding box center [776, 426] width 79 height 8
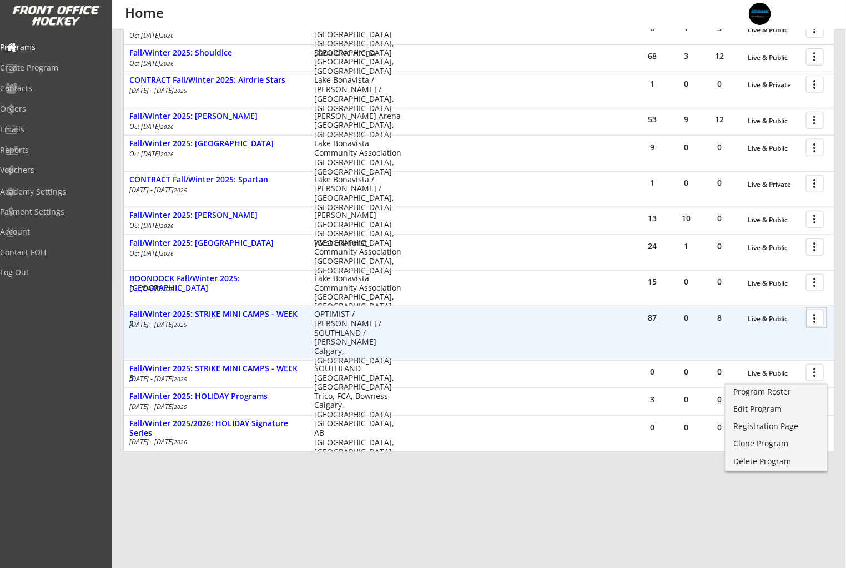
click at [821, 316] on div at bounding box center [816, 317] width 19 height 19
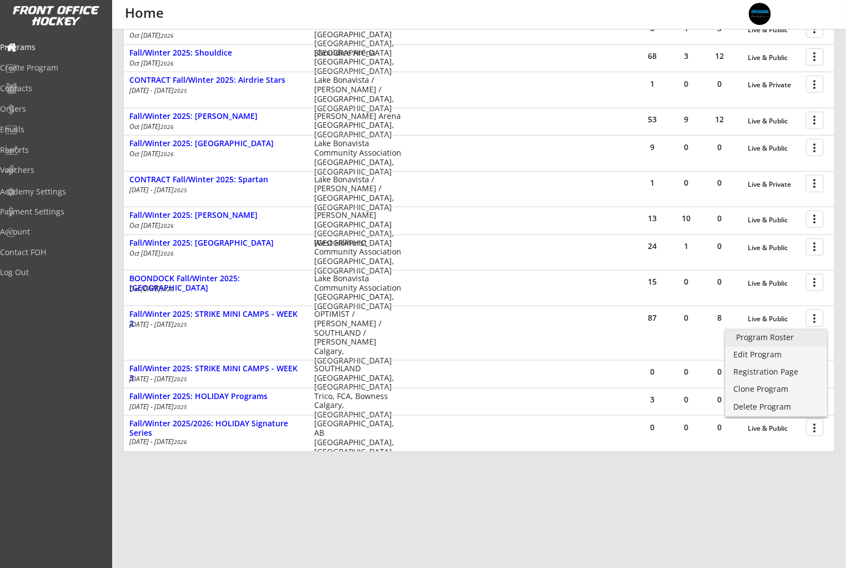
click at [812, 338] on div "Program Roster" at bounding box center [776, 337] width 79 height 8
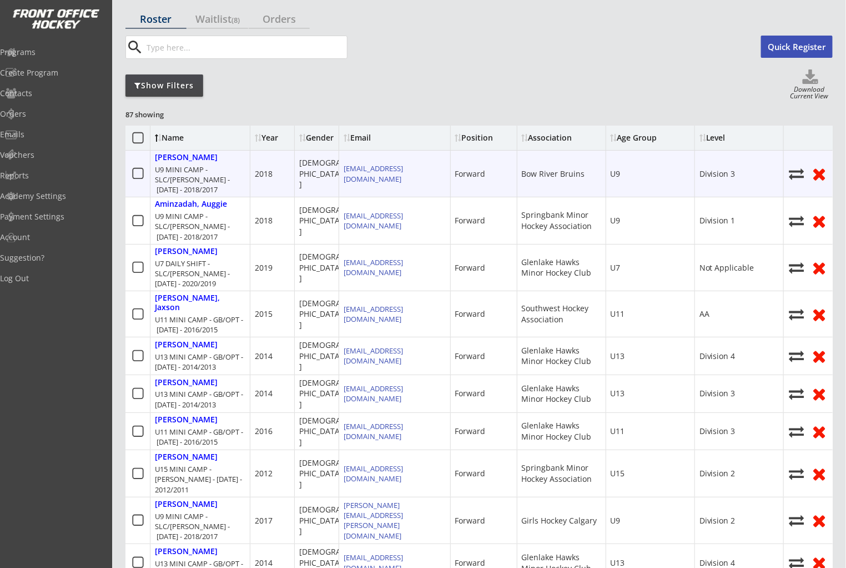
scroll to position [66, 0]
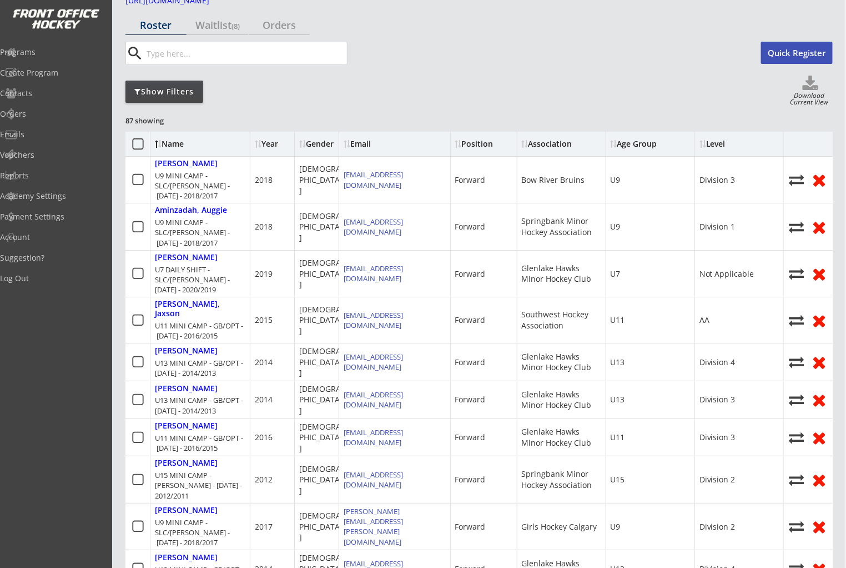
click at [158, 92] on div "Show Filters" at bounding box center [164, 91] width 78 height 11
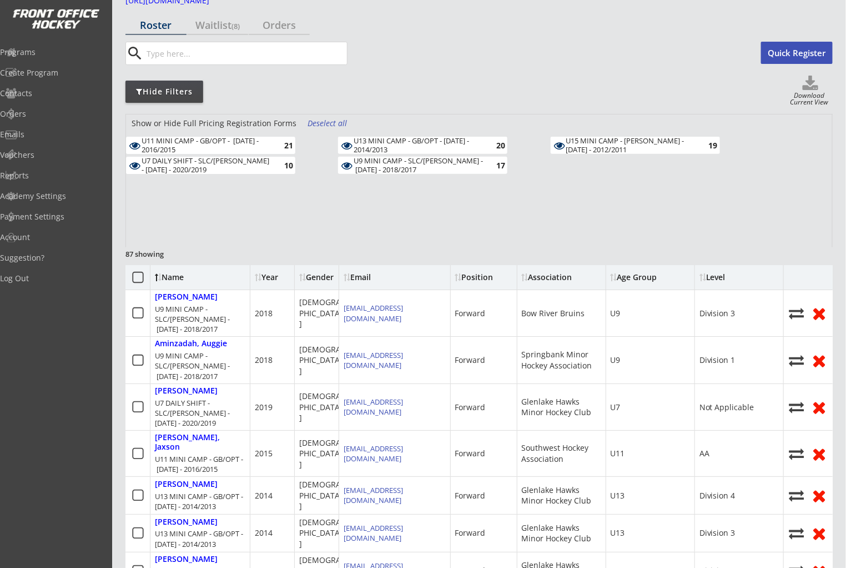
click at [448, 150] on div "U13 MINI CAMP - GB/OPT - OCT 14/15 - 2014/2013" at bounding box center [418, 145] width 129 height 17
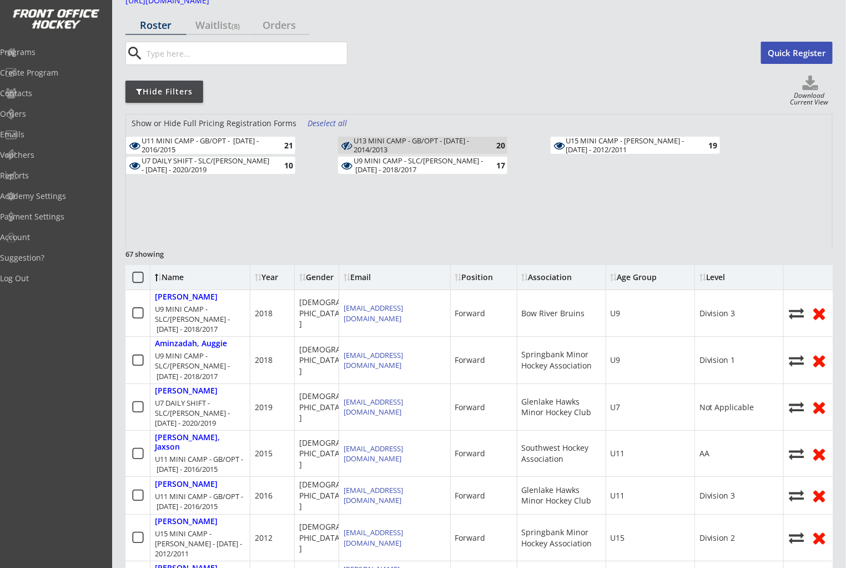
drag, startPoint x: 493, startPoint y: 167, endPoint x: 363, endPoint y: 165, distance: 130.0
click at [491, 167] on div "17" at bounding box center [494, 165] width 22 height 8
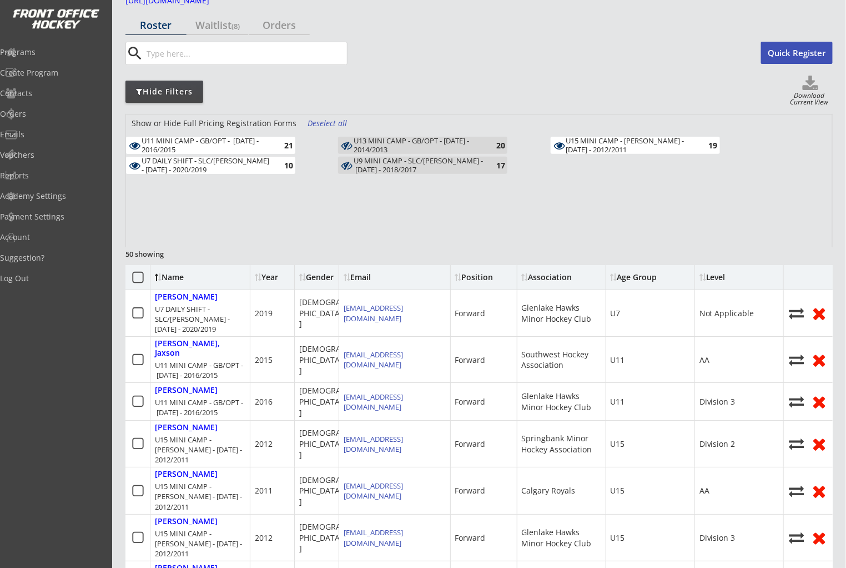
drag, startPoint x: 272, startPoint y: 167, endPoint x: 264, endPoint y: 147, distance: 21.8
click at [272, 167] on div "10" at bounding box center [282, 165] width 22 height 8
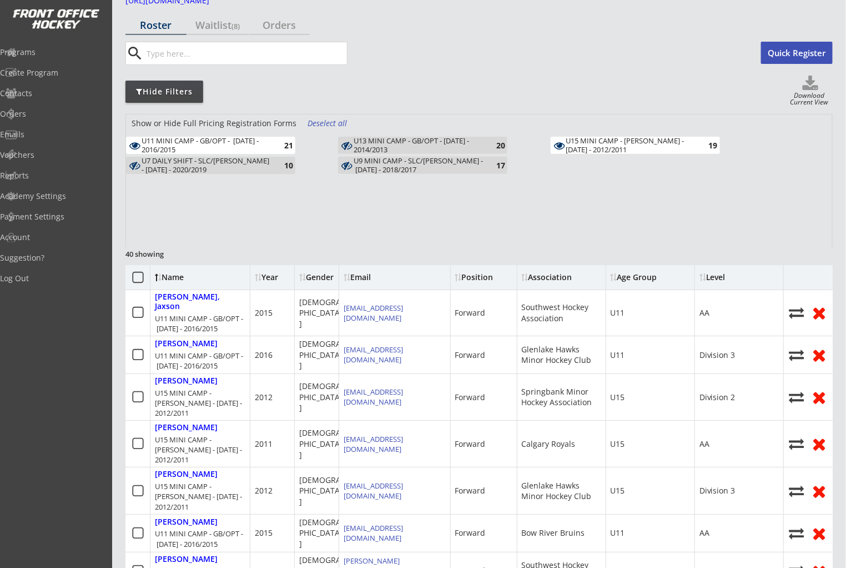
drag, startPoint x: 264, startPoint y: 146, endPoint x: 390, endPoint y: 172, distance: 128.6
click at [265, 146] on div "U11 MINI CAMP - GB/OPT - OCT 14, 15 - 2016/2015" at bounding box center [206, 145] width 129 height 17
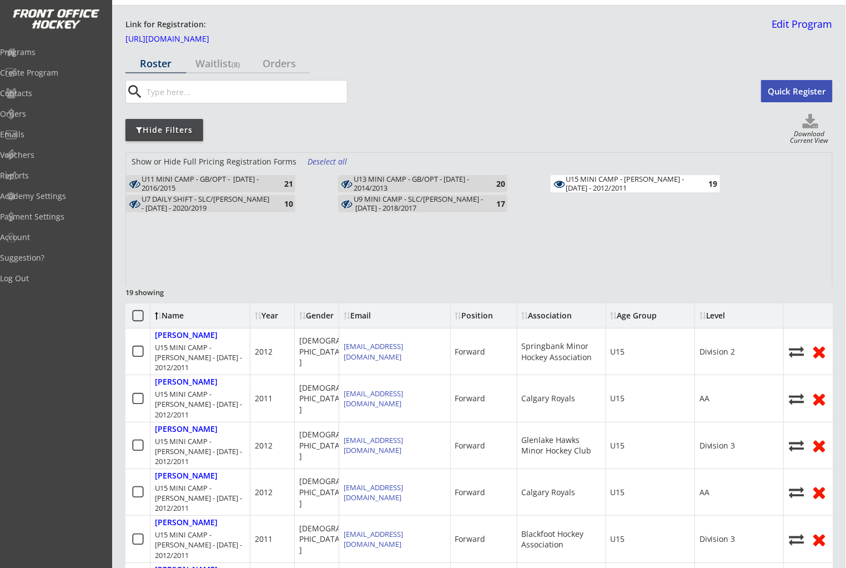
scroll to position [0, 0]
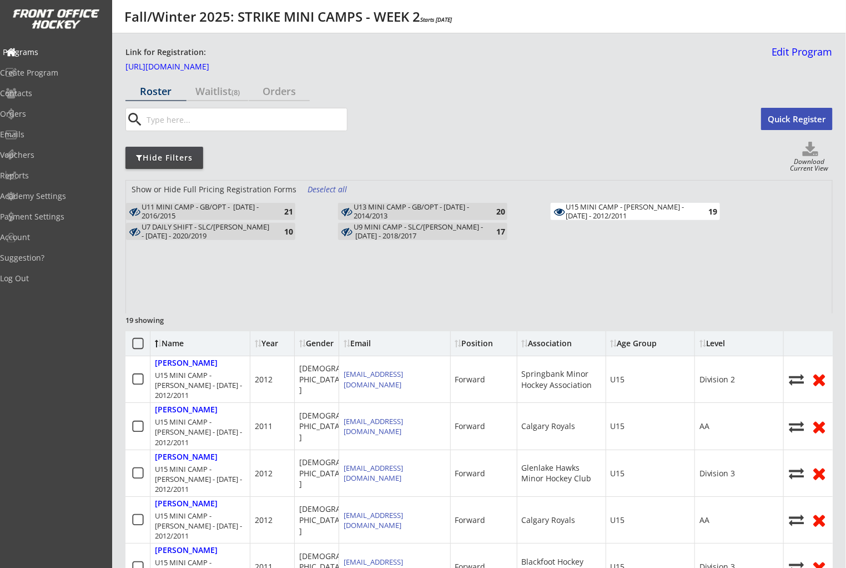
click at [30, 50] on div "Programs" at bounding box center [53, 52] width 100 height 8
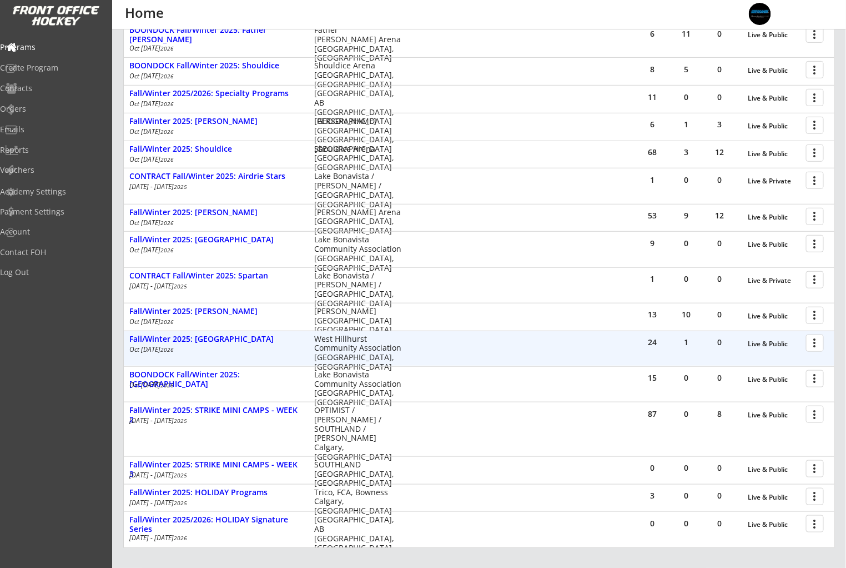
scroll to position [178, 0]
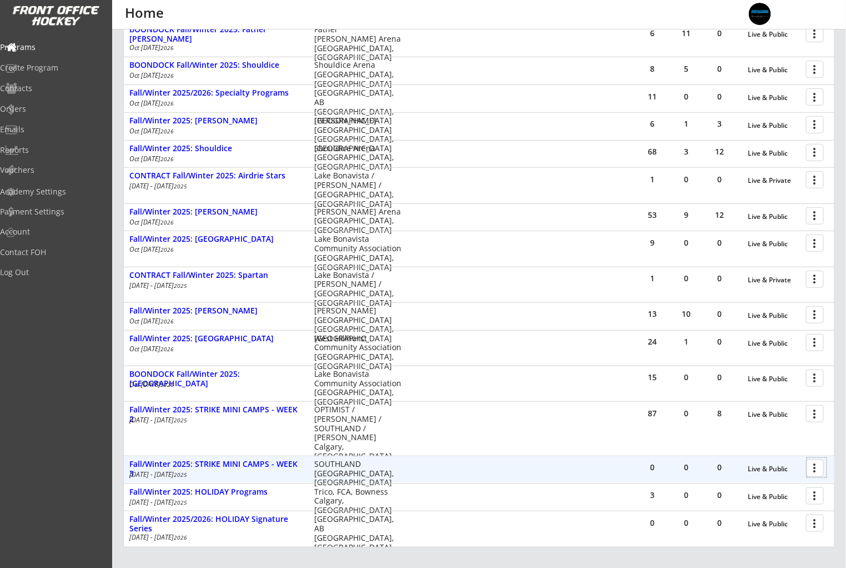
click at [816, 470] on div at bounding box center [816, 467] width 19 height 19
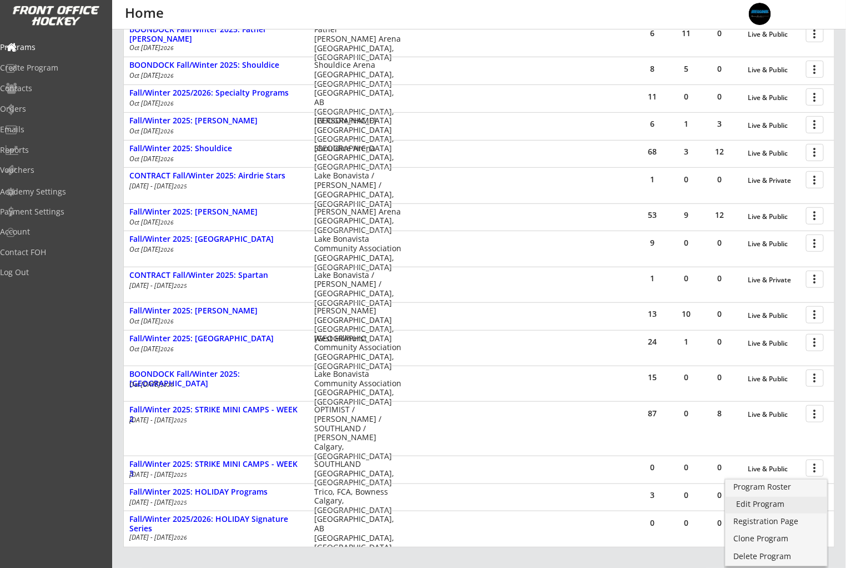
click at [789, 501] on div "Edit Program" at bounding box center [776, 504] width 79 height 8
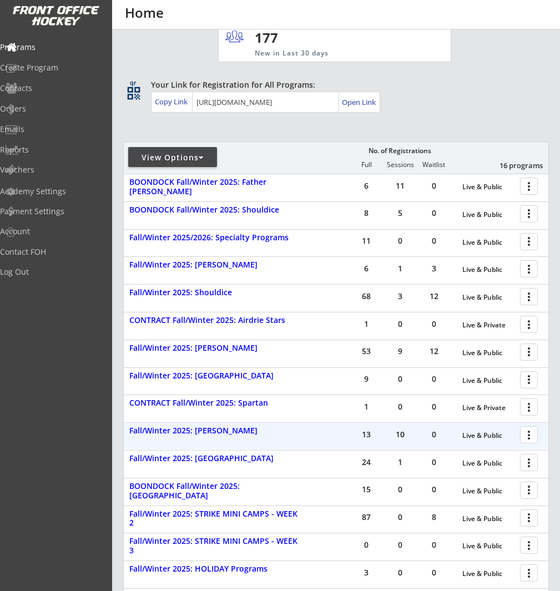
scroll to position [88, 0]
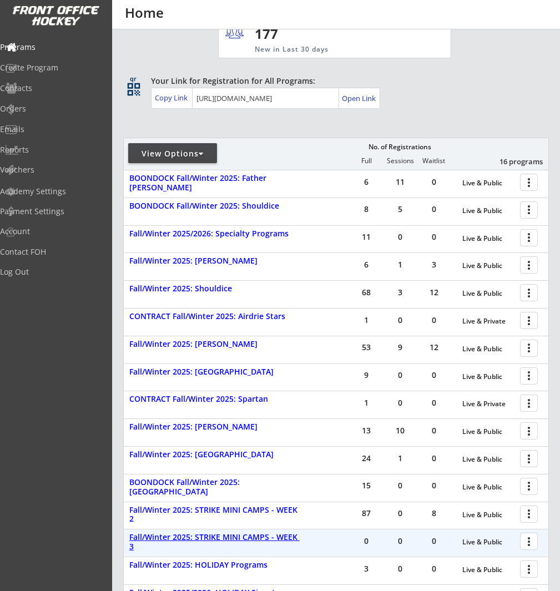
drag, startPoint x: 278, startPoint y: 536, endPoint x: 305, endPoint y: 536, distance: 27.8
click at [279, 536] on div "Fall/Winter 2025: STRIKE MINI CAMPS - WEEK 3" at bounding box center [215, 542] width 173 height 19
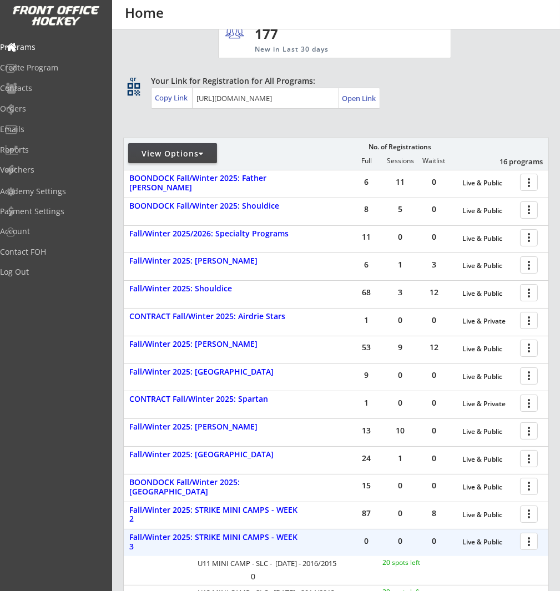
click at [526, 543] on div at bounding box center [530, 540] width 19 height 19
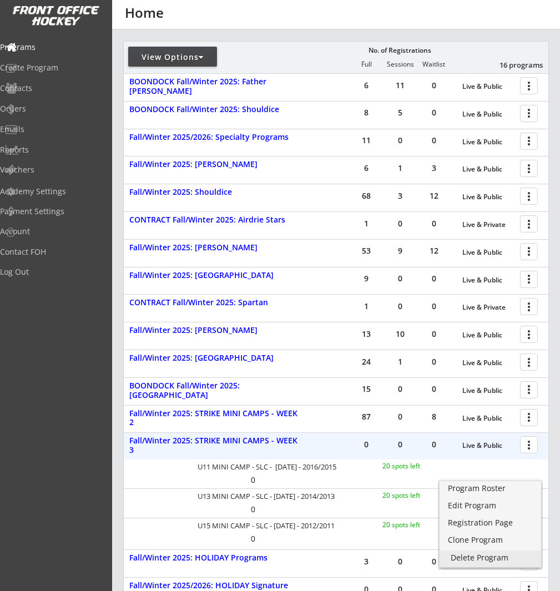
scroll to position [185, 0]
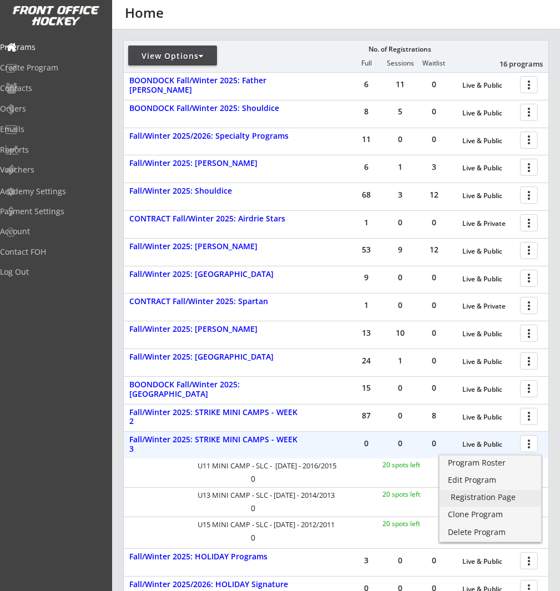
click at [518, 500] on div "Registration Page" at bounding box center [490, 498] width 79 height 8
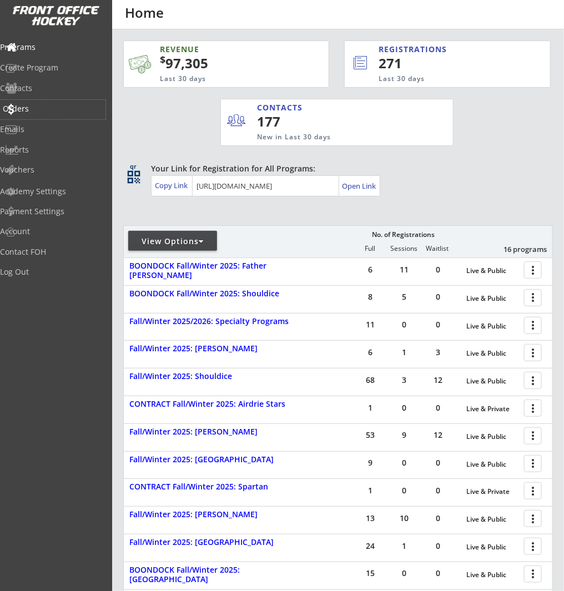
click at [66, 106] on div "Orders" at bounding box center [53, 109] width 106 height 19
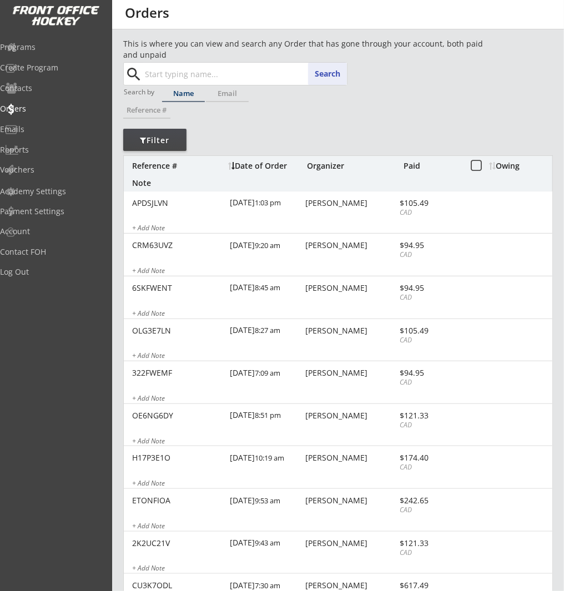
click at [194, 77] on input "text" at bounding box center [245, 74] width 204 height 22
paste input "HaugheyM@bennettjones.com"
type input "HaugheyM@bennettjones.com"
click at [321, 74] on button "Search" at bounding box center [327, 74] width 39 height 22
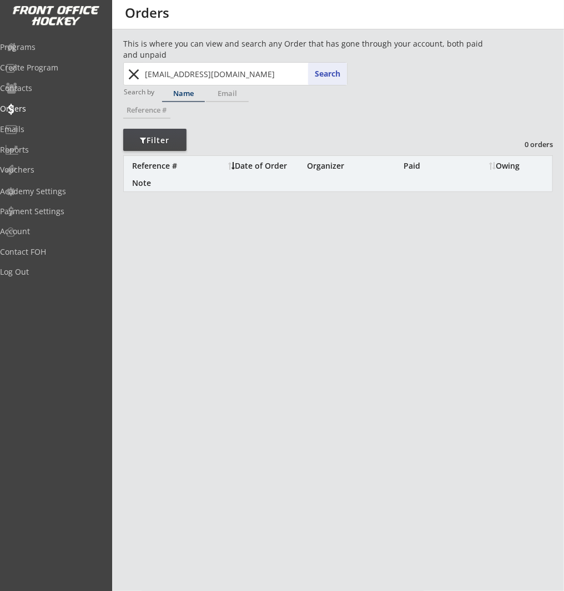
click at [255, 69] on input "HaugheyM@bennettjones.com" at bounding box center [245, 74] width 204 height 22
drag, startPoint x: 257, startPoint y: 72, endPoint x: 94, endPoint y: 68, distance: 162.2
click at [93, 69] on body "REVENUE $ 97,305 Last 30 days REGISTRATIONS 271 Last 30 days CONTACTS 177 New i…" at bounding box center [282, 295] width 564 height 591
click at [129, 74] on button "close" at bounding box center [134, 75] width 18 height 18
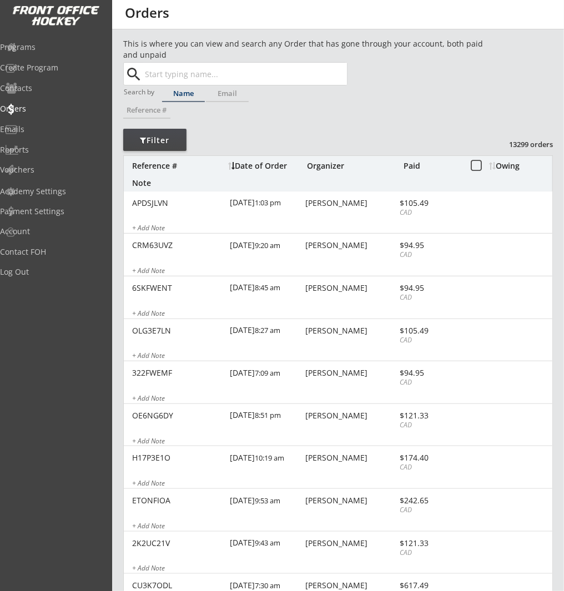
click at [60, 37] on div "Programs Create Program Contacts Orders Emails Reports Vouchers" at bounding box center [56, 108] width 112 height 147
click at [57, 46] on div "Programs" at bounding box center [53, 47] width 100 height 8
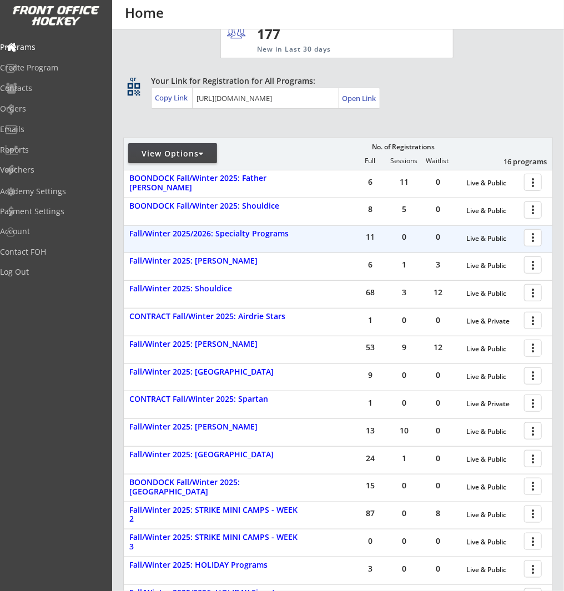
scroll to position [92, 0]
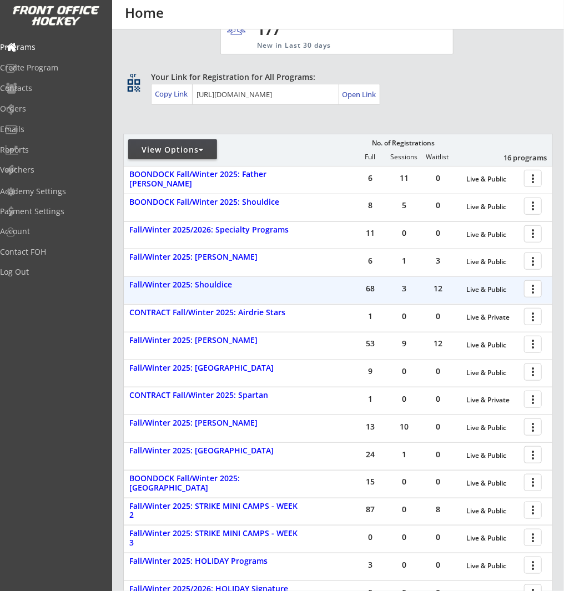
click at [538, 289] on div at bounding box center [534, 288] width 19 height 19
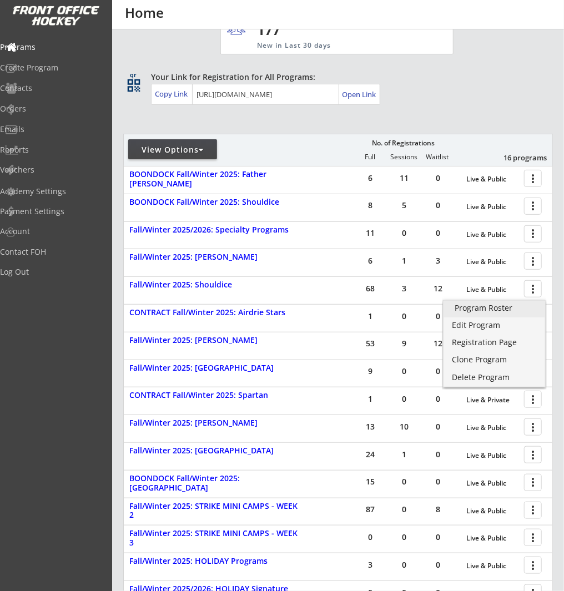
click at [524, 308] on div "Program Roster" at bounding box center [494, 308] width 79 height 8
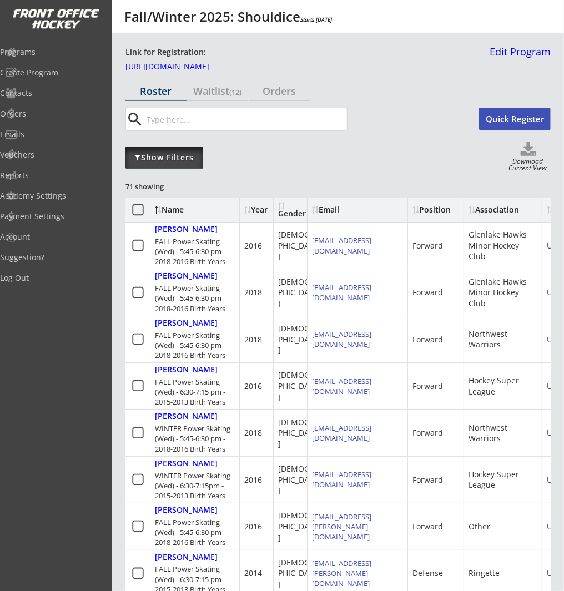
click at [182, 157] on div "Show Filters" at bounding box center [164, 157] width 78 height 11
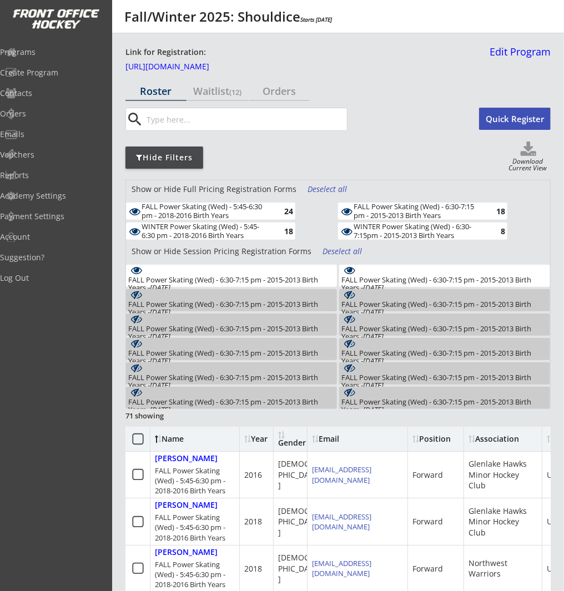
drag, startPoint x: 268, startPoint y: 238, endPoint x: 284, endPoint y: 241, distance: 17.0
click at [268, 238] on div "WINTER Power Skating (Wed) - 5:45-6:30 pm - 2018-2016 Birth Years" at bounding box center [206, 231] width 129 height 17
drag, startPoint x: 289, startPoint y: 277, endPoint x: 339, endPoint y: 279, distance: 50.6
click at [292, 278] on div "FALL Power Skating (Wed) - 6:30-7:15 pm - 2015-2013 Birth Years - [DEMOGRAPHIC_…" at bounding box center [231, 284] width 207 height 16
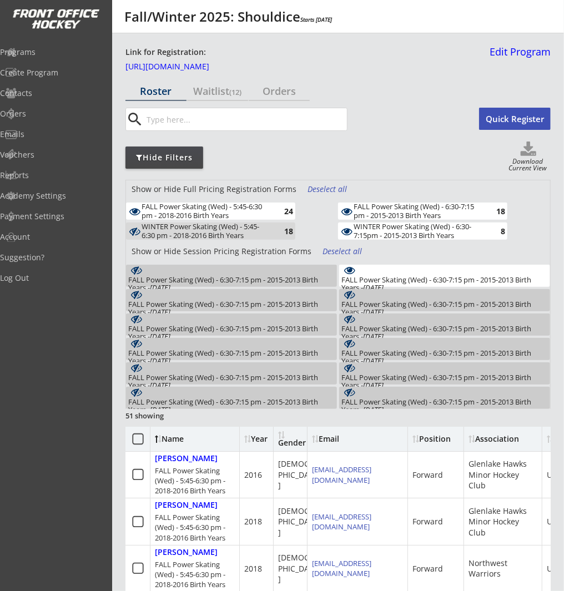
drag, startPoint x: 405, startPoint y: 278, endPoint x: 412, endPoint y: 252, distance: 26.4
click at [405, 278] on div "FALL Power Skating (Wed) - 6:30-7:15 pm - 2015-2013 Birth Years - [DEMOGRAPHIC_…" at bounding box center [445, 284] width 207 height 16
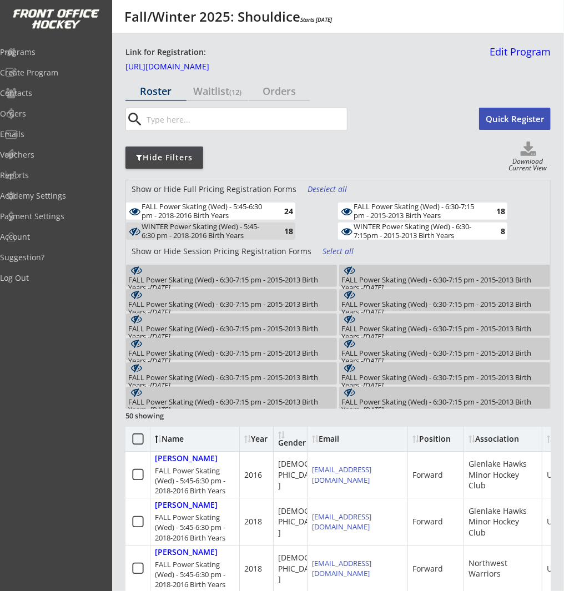
drag, startPoint x: 416, startPoint y: 226, endPoint x: 422, endPoint y: 218, distance: 9.6
click at [416, 226] on div "WINTER Power Skating (Wed) - 6:30-7:15pm - 2015-2013 Birth Years" at bounding box center [418, 231] width 129 height 17
click at [425, 209] on div "FALL Power Skating (Wed) - 6:30-7:15 pm - 2015-2013 Birth Years" at bounding box center [418, 211] width 129 height 17
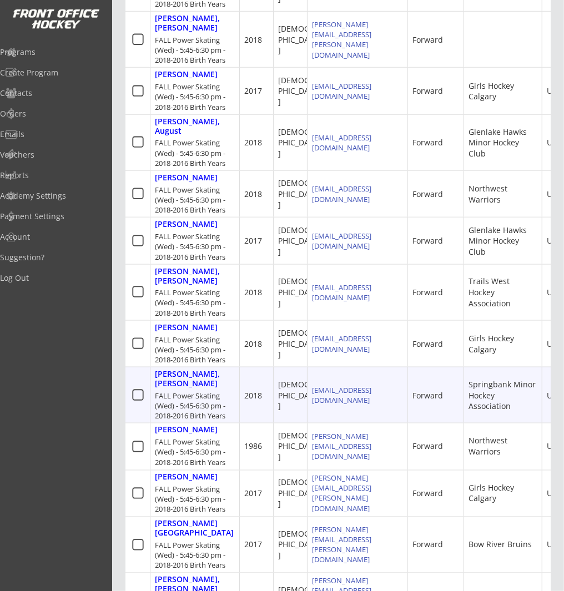
scroll to position [770, 0]
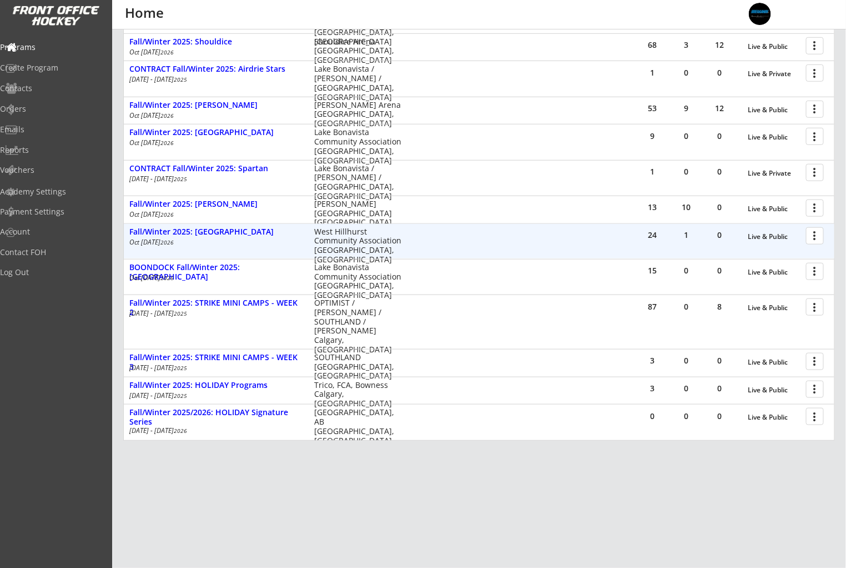
scroll to position [285, 0]
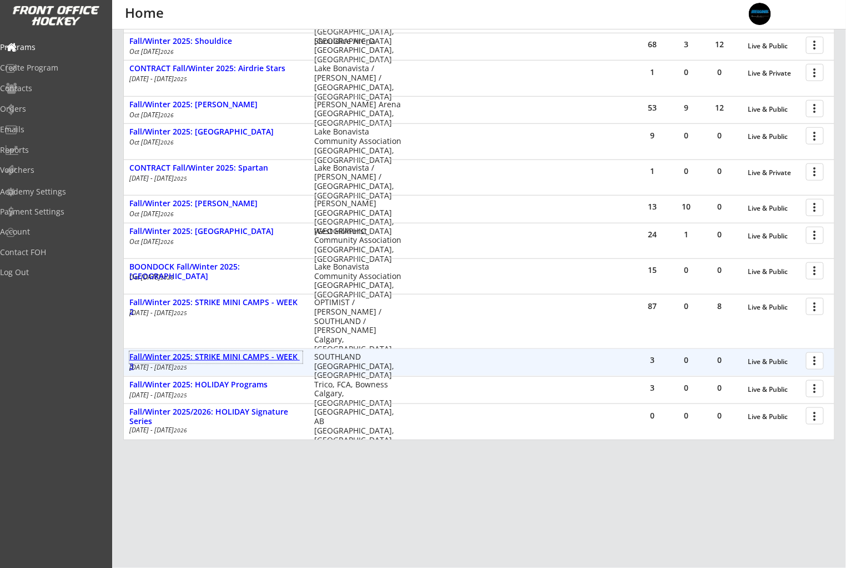
drag, startPoint x: 279, startPoint y: 358, endPoint x: 297, endPoint y: 358, distance: 18.3
click at [279, 358] on div "Fall/Winter 2025: STRIKE MINI CAMPS - WEEK 3" at bounding box center [215, 361] width 173 height 19
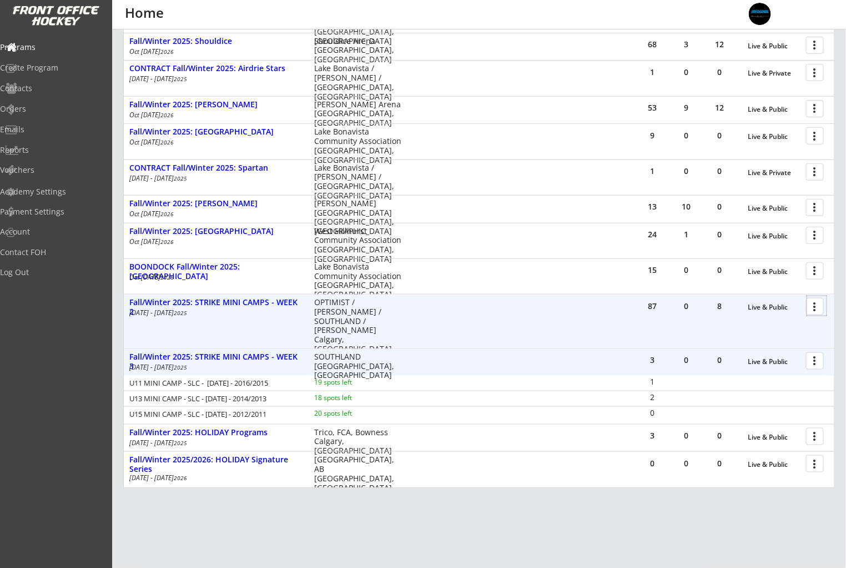
click at [822, 305] on div at bounding box center [816, 305] width 19 height 19
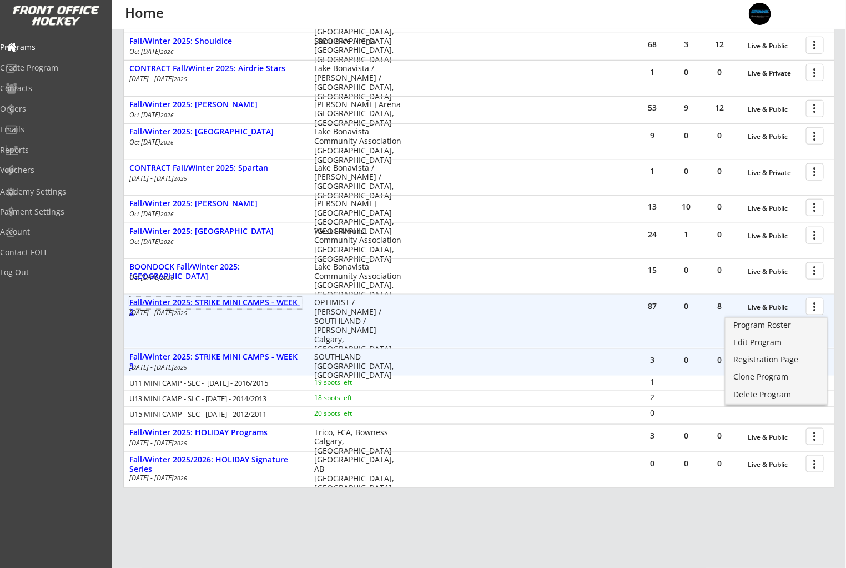
click at [203, 303] on div "Fall/Winter 2025: STRIKE MINI CAMPS - WEEK 2" at bounding box center [215, 307] width 173 height 19
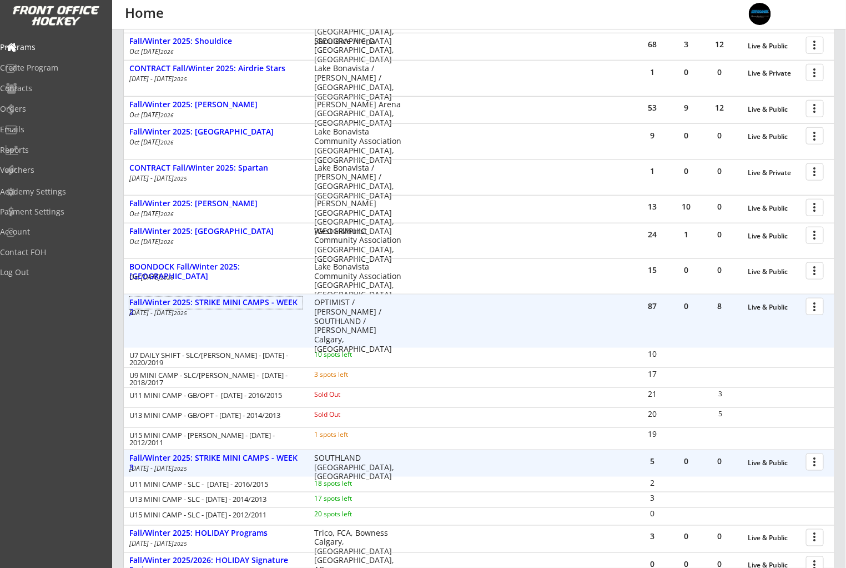
click at [818, 304] on div at bounding box center [816, 305] width 19 height 19
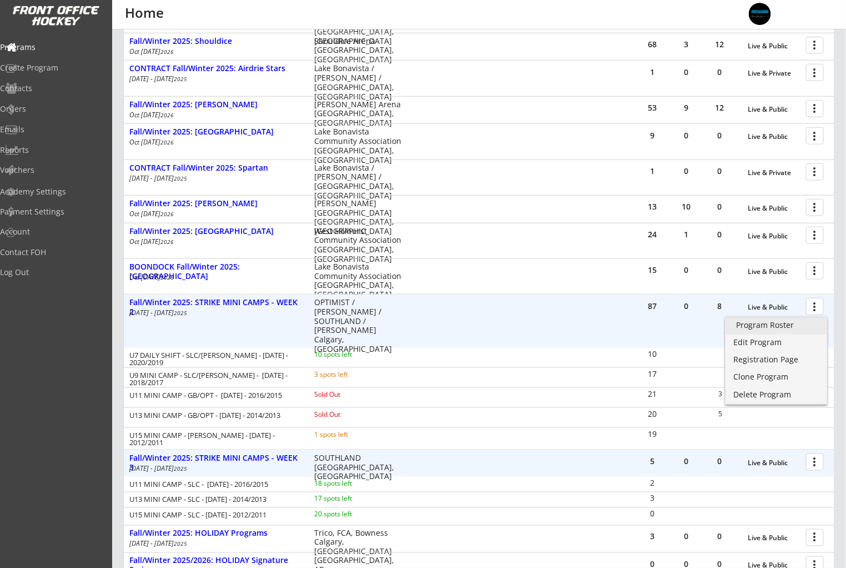
click at [797, 327] on div "Program Roster" at bounding box center [776, 325] width 79 height 8
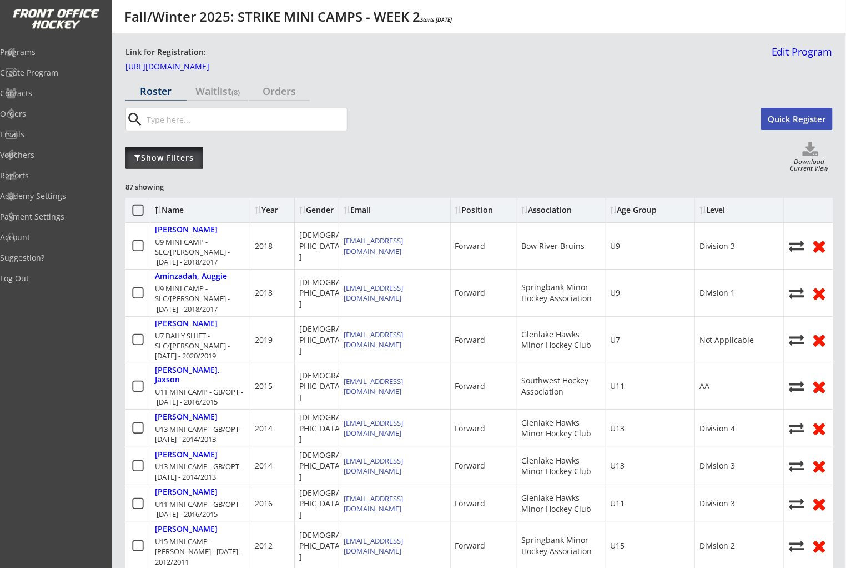
click at [183, 161] on div "Show Filters" at bounding box center [164, 157] width 78 height 11
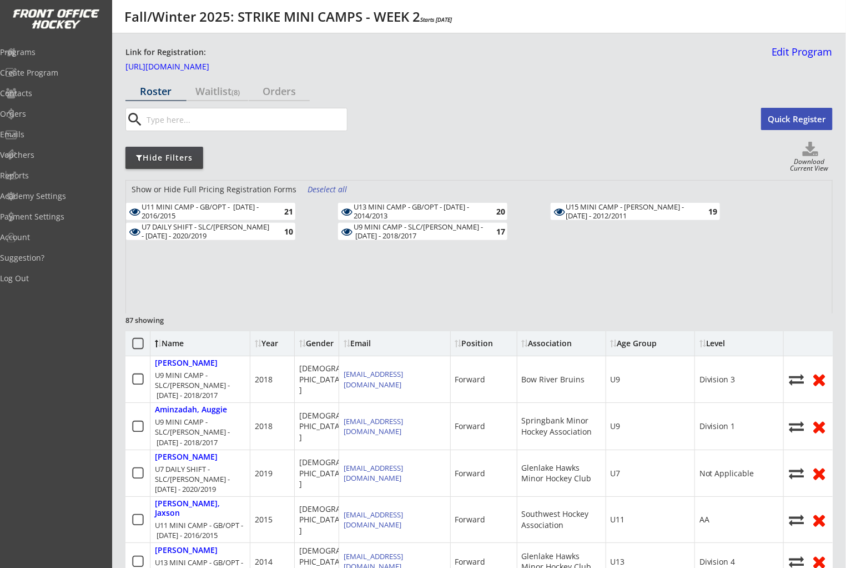
drag, startPoint x: 249, startPoint y: 225, endPoint x: 352, endPoint y: 222, distance: 102.8
click at [250, 225] on div "U7 DAILY SHIFT - SLC/[PERSON_NAME] - [DATE] - 2020/2019" at bounding box center [206, 231] width 129 height 17
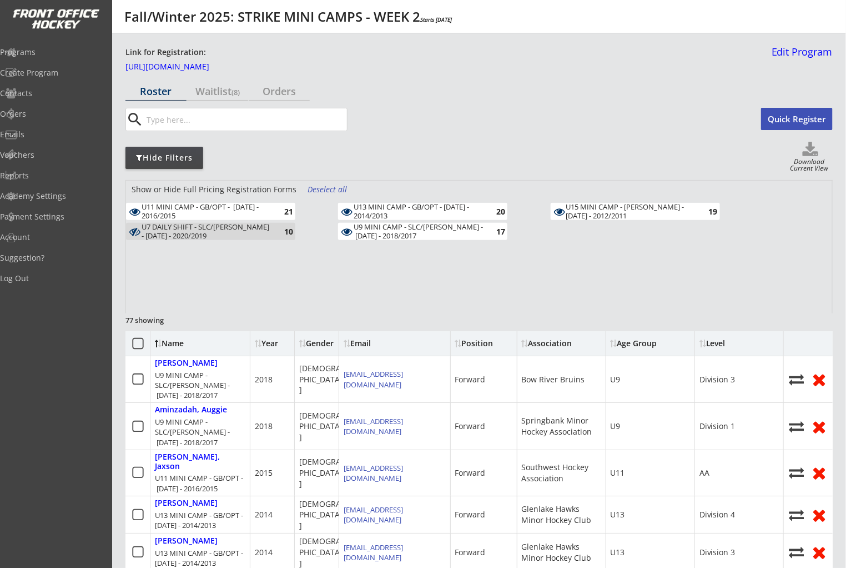
click at [410, 213] on div "U13 MINI CAMP - GB/OPT - [DATE] - 2014/2013" at bounding box center [418, 211] width 129 height 17
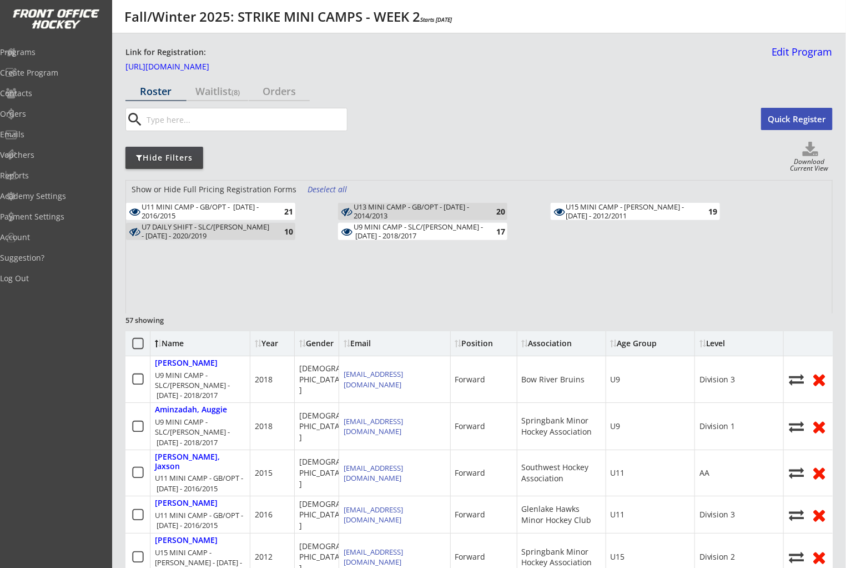
drag, startPoint x: 409, startPoint y: 233, endPoint x: 601, endPoint y: 204, distance: 193.8
click at [409, 233] on div "U9 MINI CAMP - SLC/[PERSON_NAME] - [DATE] - 2018/2017" at bounding box center [418, 231] width 129 height 17
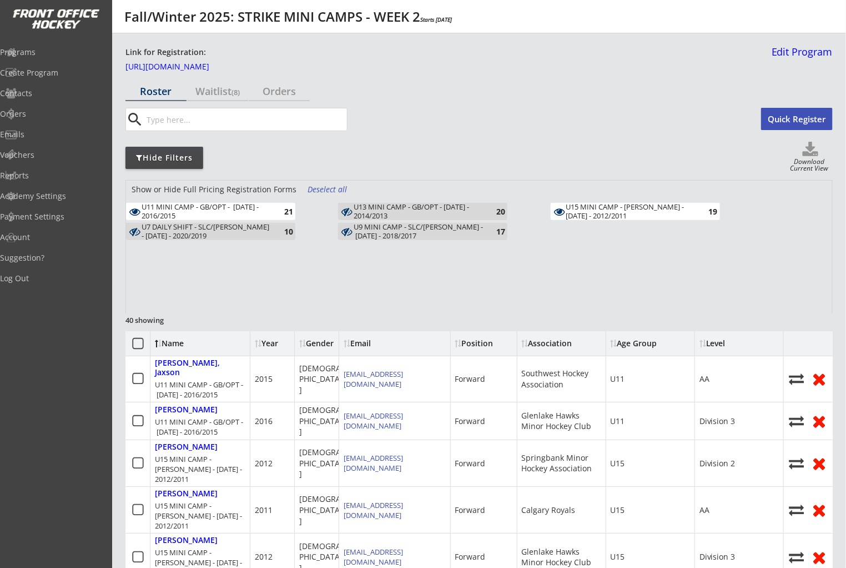
click at [633, 203] on div "U15 MINI CAMP - [PERSON_NAME] - [DATE] - 2012/2011" at bounding box center [630, 211] width 129 height 17
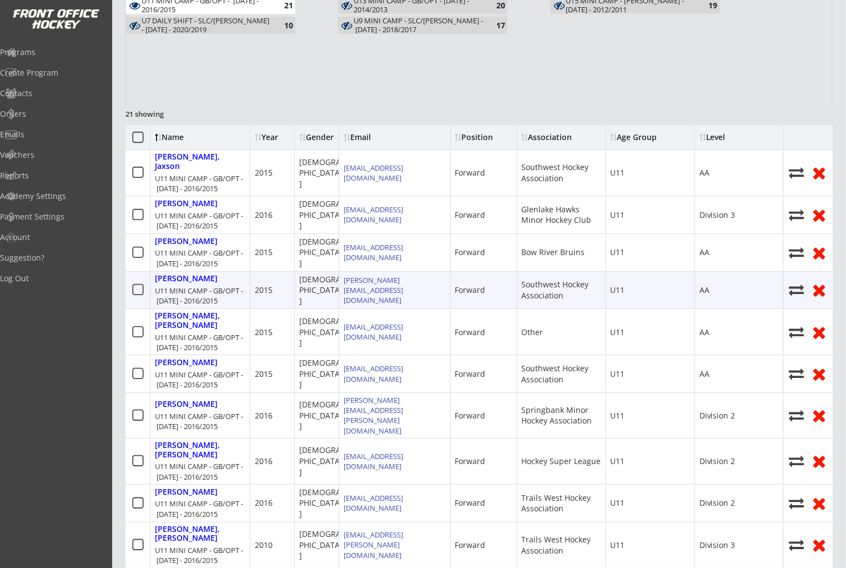
scroll to position [205, 0]
click at [800, 283] on icon at bounding box center [797, 290] width 17 height 15
select select ""1348695171700984260__LOOKUP__1759944286957x668065245632921600""
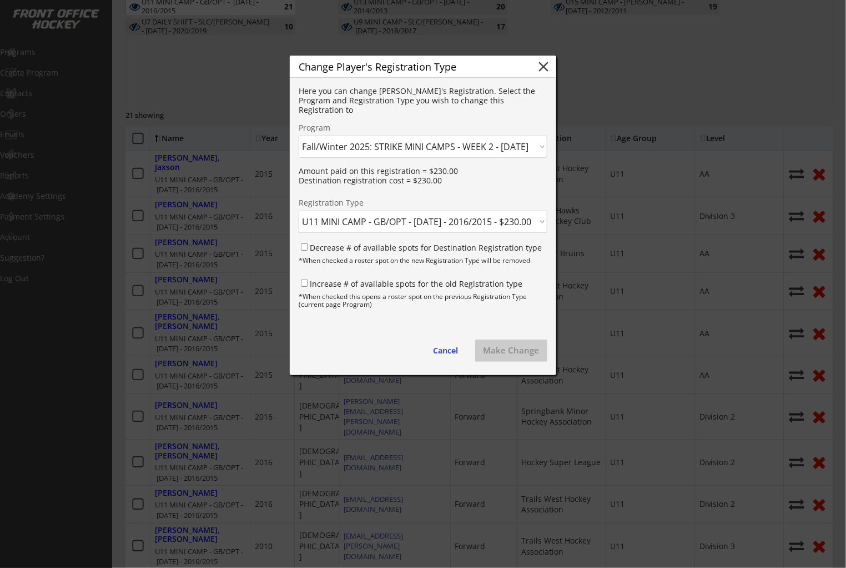
click at [384, 222] on select "Click here... U11 MINI CAMP - GB/OPT - [DATE] - 2016/2015 - $230.00 U13 MINI CA…" at bounding box center [423, 221] width 249 height 22
click at [299, 210] on select "Click here... U11 MINI CAMP - GB/OPT - [DATE] - 2016/2015 - $230.00 U13 MINI CA…" at bounding box center [423, 221] width 249 height 22
click at [463, 148] on select "Click here... BOONDOCK PD Day Camps 2025/2026 - 9/29/25 BOONDOCK Fall/Winter 20…" at bounding box center [423, 146] width 249 height 22
select select ""1348695171700984260__LOOKUP__1760551689440x156348269949616130""
click at [299, 135] on select "Click here... BOONDOCK PD Day Camps 2025/2026 - 9/29/25 BOONDOCK Fall/Winter 20…" at bounding box center [423, 146] width 249 height 22
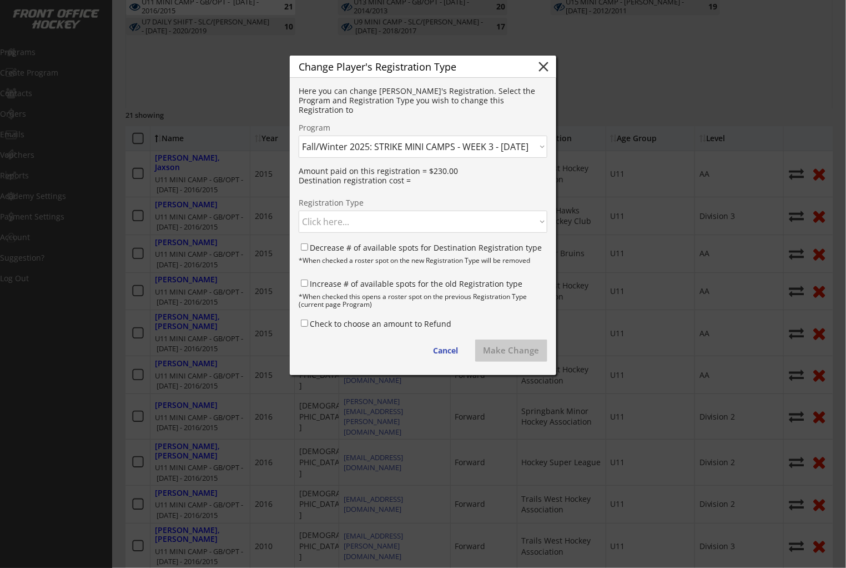
click at [456, 222] on select "Click here... U11 MINI CAMP - SLC - OCT 21, 22 - 2016/2015 - $230.00 U13 MINI C…" at bounding box center [423, 221] width 249 height 22
select select ""1348695171700984260__LOOKUP__1760551689440x604037885780033500""
click at [299, 210] on select "Click here... U11 MINI CAMP - SLC - OCT 21, 22 - 2016/2015 - $230.00 U13 MINI C…" at bounding box center [423, 221] width 249 height 22
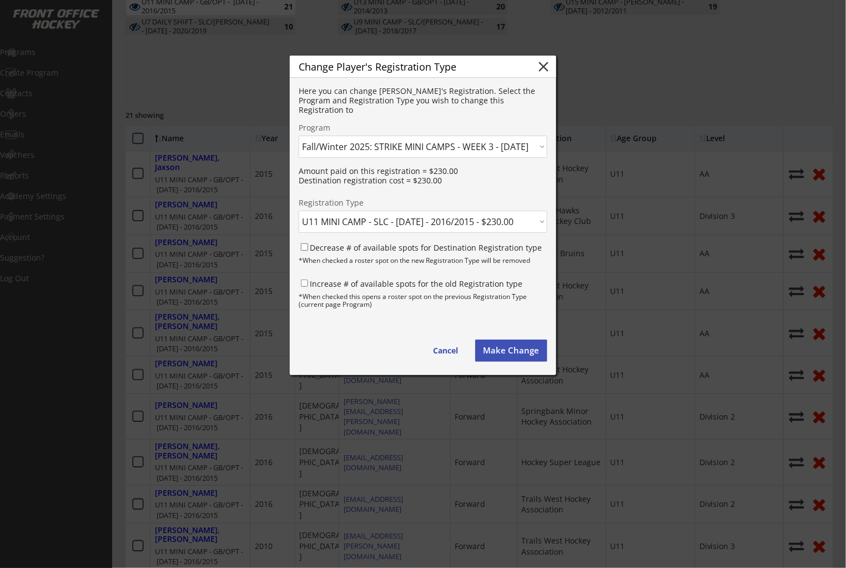
click at [305, 247] on input "Decrease # of available spots for Destination Registration type" at bounding box center [304, 246] width 7 height 7
checkbox input "true"
click at [305, 280] on input "Increase # of available spots for the old Registration type" at bounding box center [304, 282] width 7 height 7
click at [306, 282] on input "Increase # of available spots for the old Registration type" at bounding box center [304, 282] width 7 height 7
checkbox input "false"
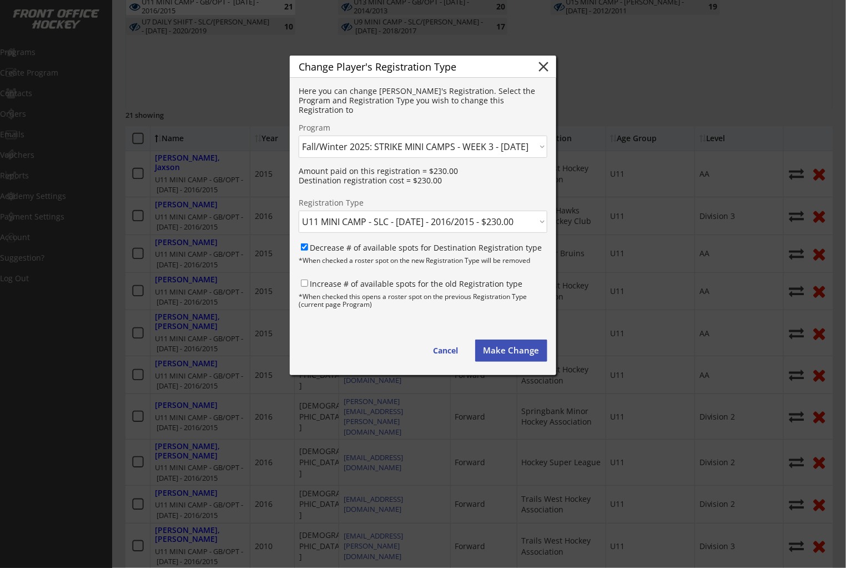
click at [518, 353] on button "Make Change" at bounding box center [511, 350] width 72 height 22
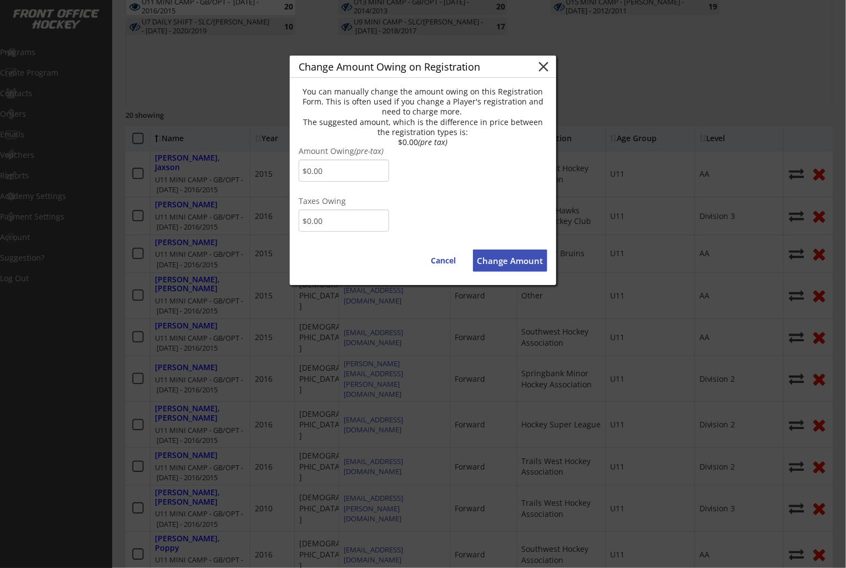
click at [519, 252] on button "Change Amount" at bounding box center [510, 260] width 74 height 22
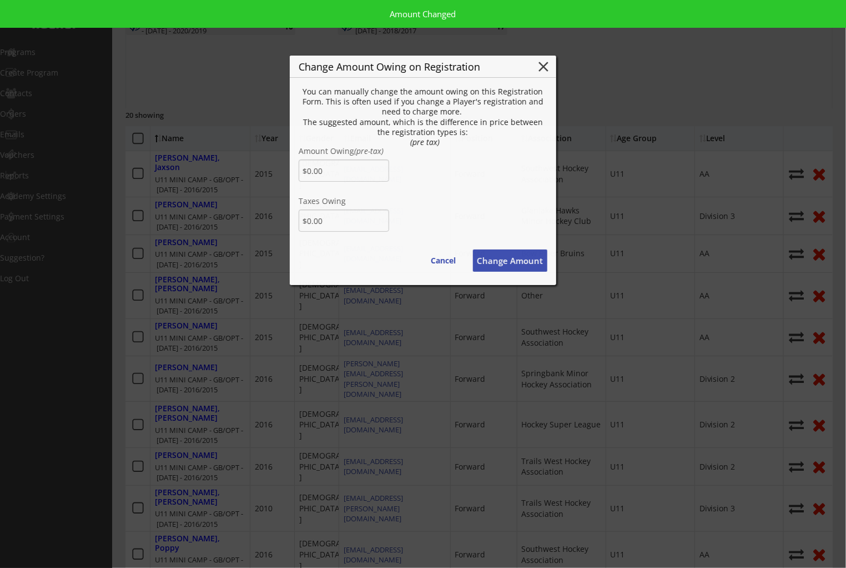
type input "[PERSON_NAME][EMAIL_ADDRESS][DOMAIN_NAME]"
type textarea "Hello Jay, There is some money owing on your account from your Order with Break…"
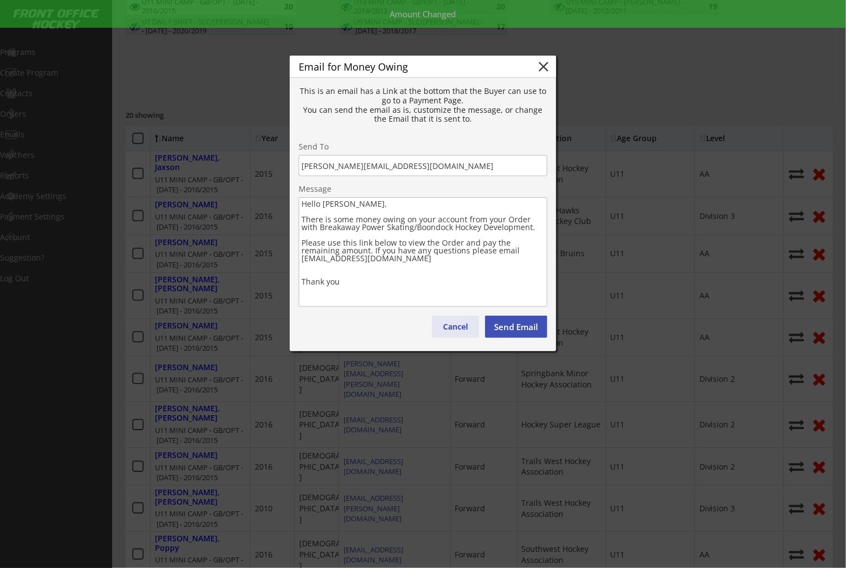
click at [468, 328] on button "Cancel" at bounding box center [455, 326] width 47 height 22
type textarea "Hello , There is some money owing on your account from your Order with . Please…"
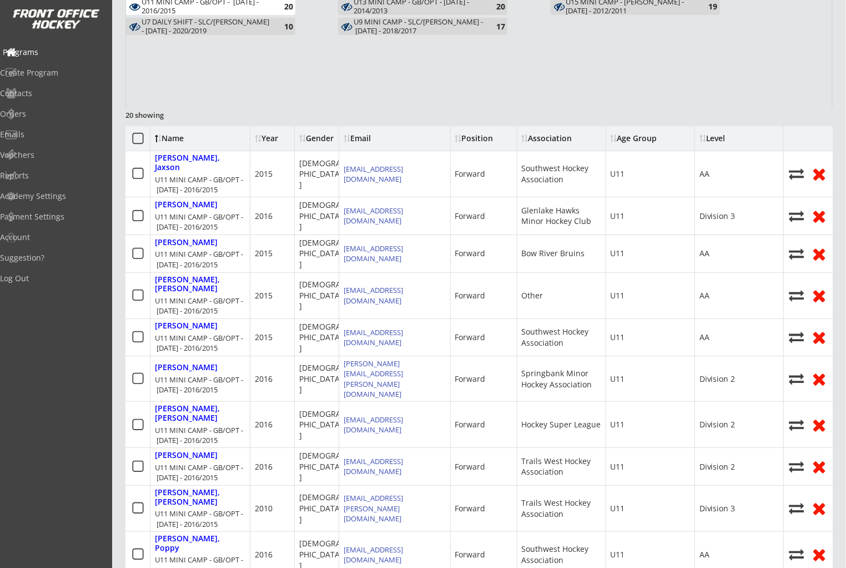
click at [34, 49] on div "Programs" at bounding box center [53, 52] width 100 height 8
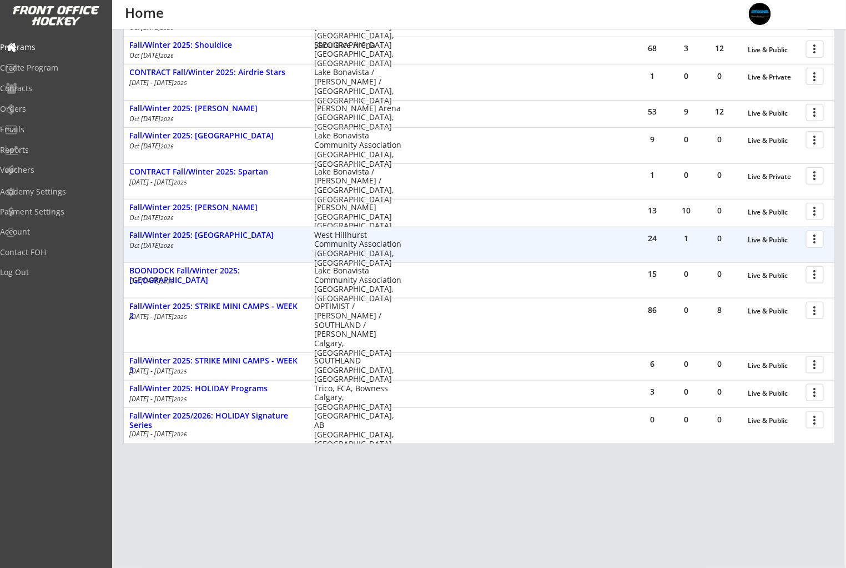
scroll to position [285, 0]
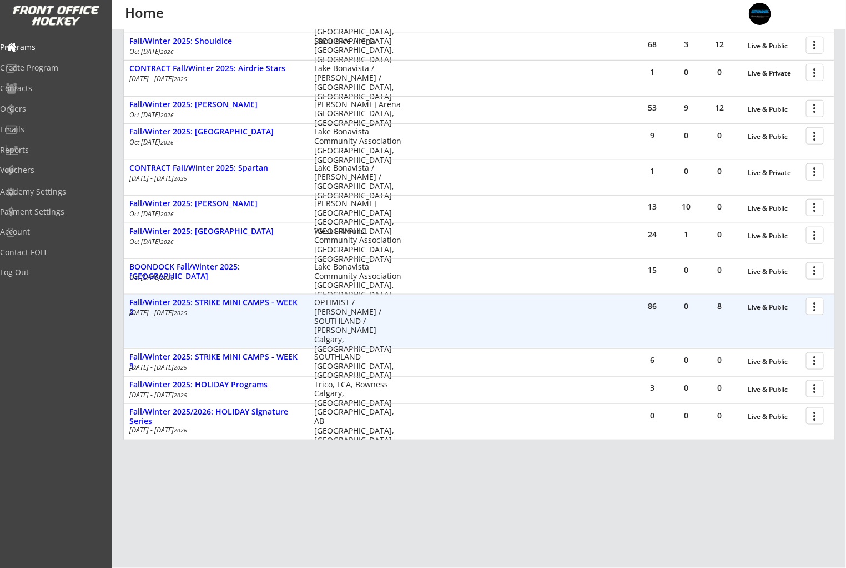
click at [812, 307] on div at bounding box center [816, 305] width 19 height 19
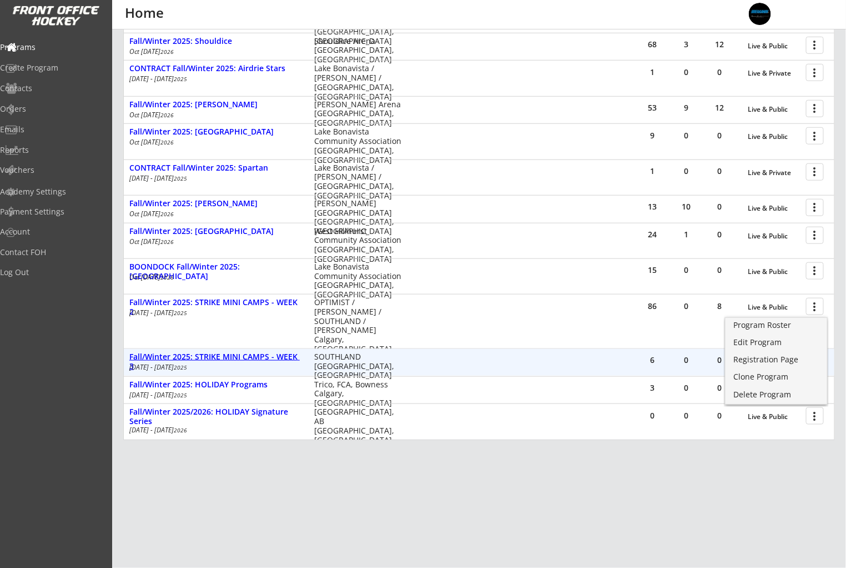
click at [254, 359] on div "Fall/Winter 2025: STRIKE MINI CAMPS - WEEK 3" at bounding box center [215, 361] width 173 height 19
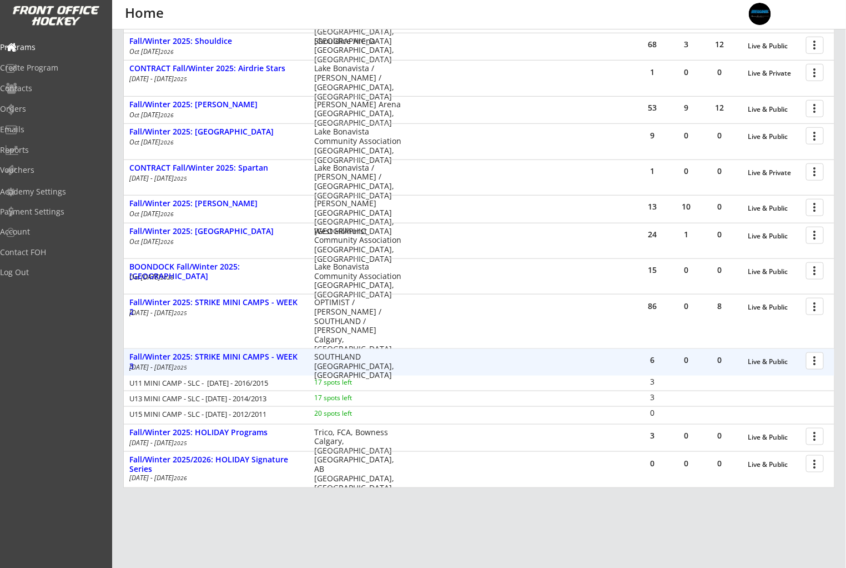
click at [809, 365] on div at bounding box center [816, 359] width 19 height 19
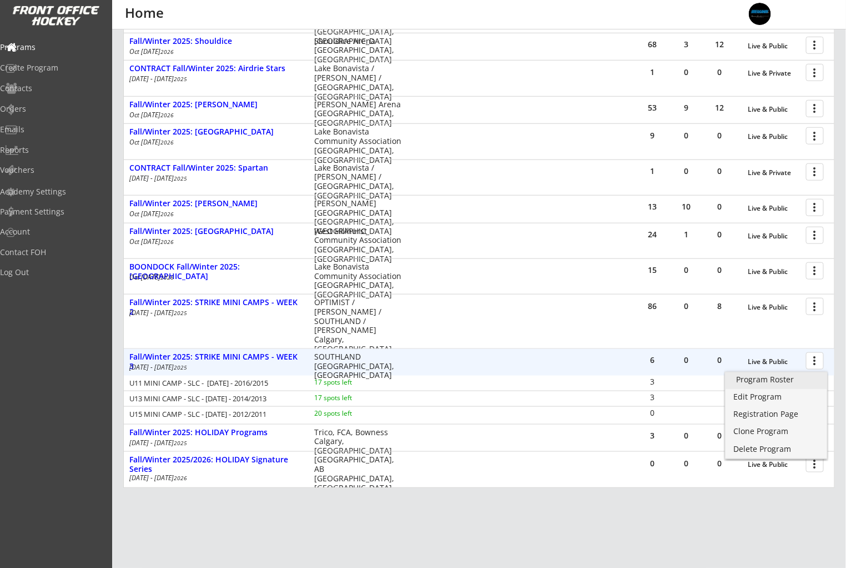
click at [805, 381] on div "Program Roster" at bounding box center [776, 379] width 79 height 8
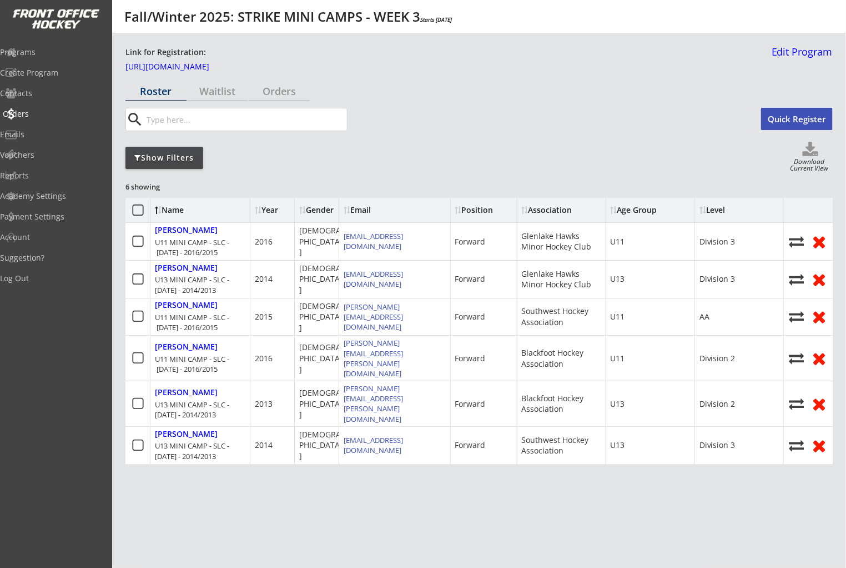
click at [41, 117] on div "Orders" at bounding box center [53, 114] width 100 height 8
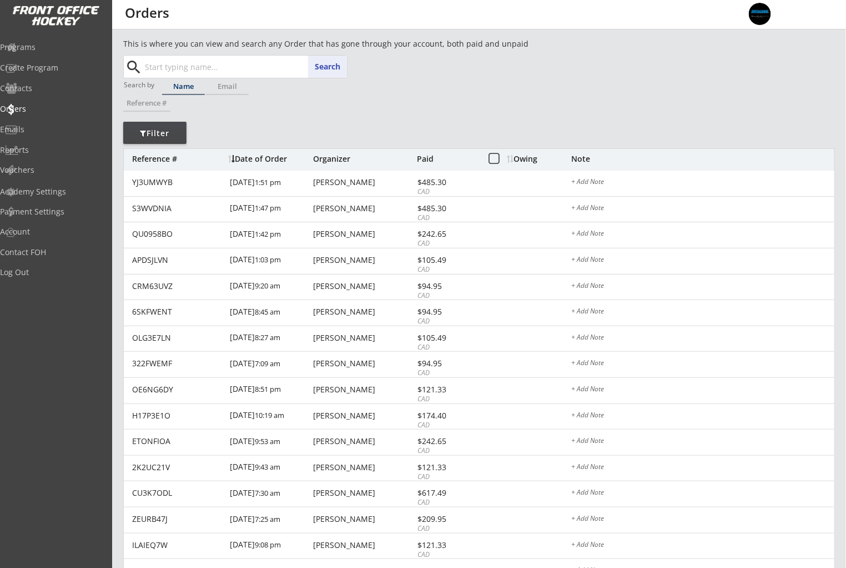
click at [202, 62] on input "text" at bounding box center [245, 67] width 204 height 22
click at [204, 66] on input "text" at bounding box center [245, 67] width 204 height 22
type input "fromenti"
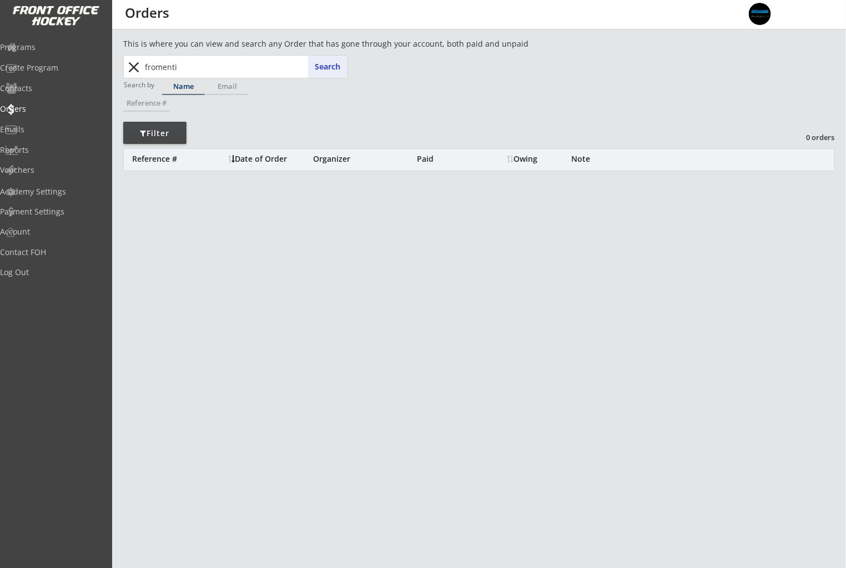
drag, startPoint x: 130, startPoint y: 65, endPoint x: 143, endPoint y: 64, distance: 12.8
click at [130, 64] on button "close" at bounding box center [134, 67] width 18 height 18
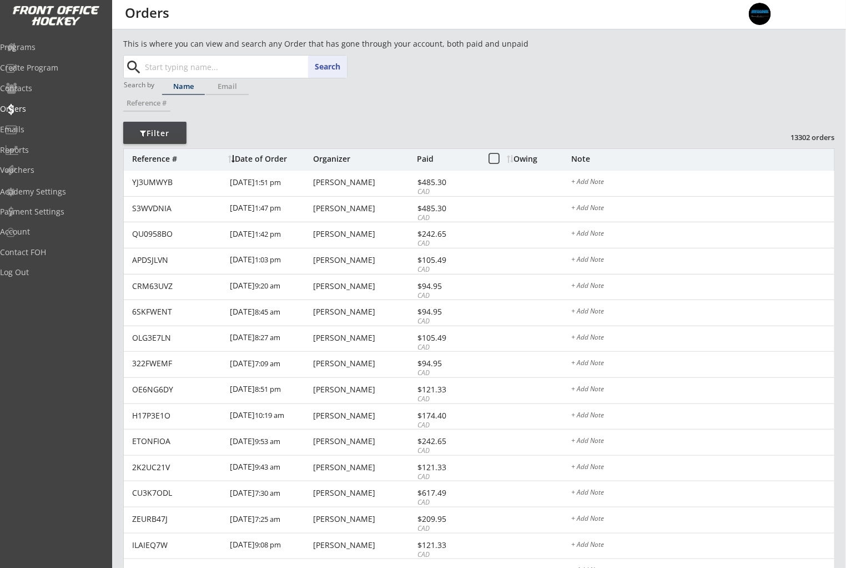
click at [152, 64] on input "text" at bounding box center [245, 67] width 204 height 22
type input "formenti"
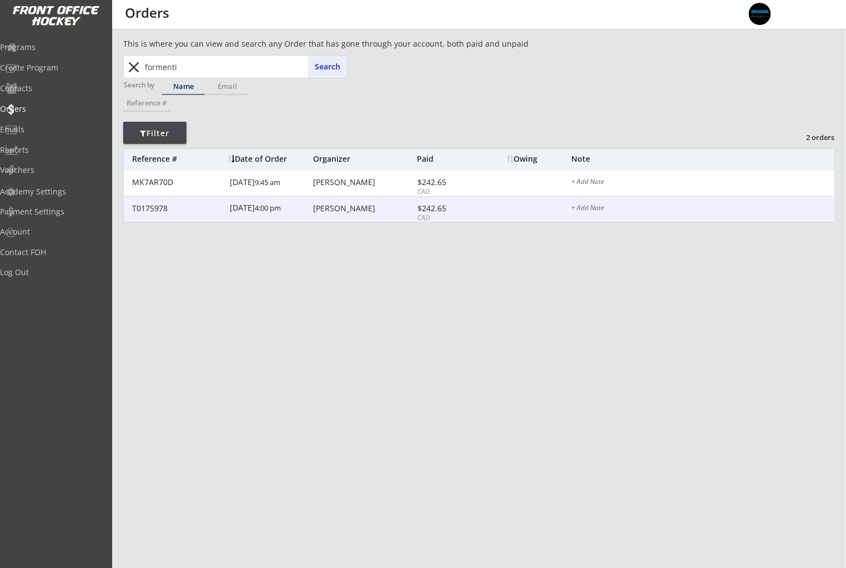
click at [385, 190] on div "MK7AR70D 10/09/25 9:45 am Jay Formenti $242.65 CAD + Add Note" at bounding box center [479, 183] width 711 height 26
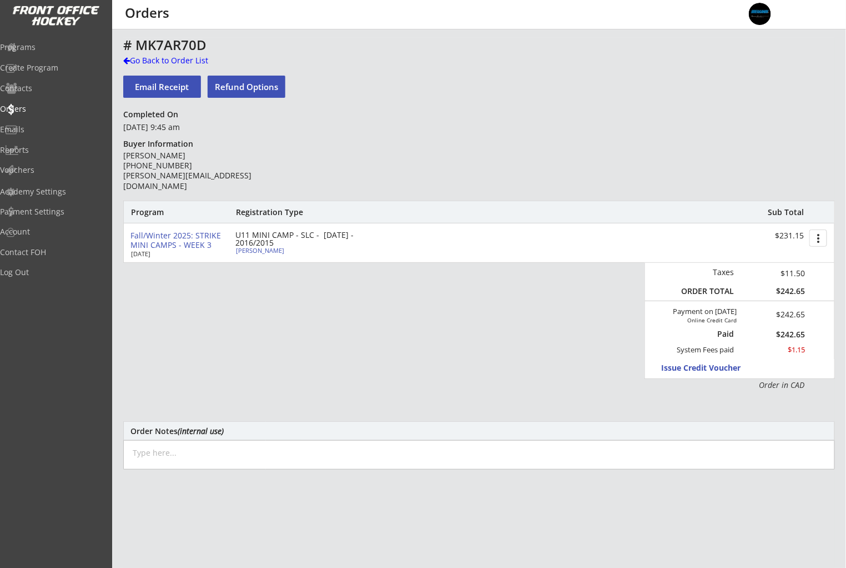
click at [175, 87] on button "Email Receipt" at bounding box center [162, 87] width 78 height 22
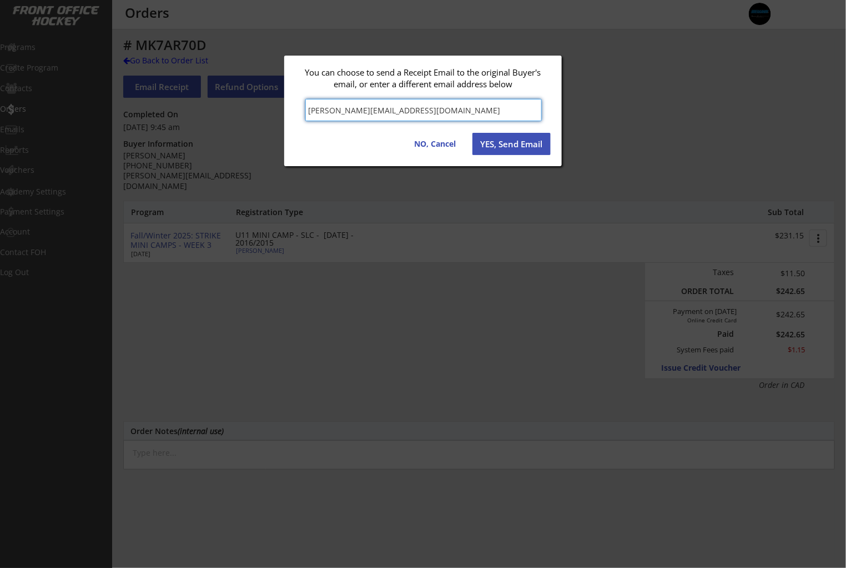
click at [504, 135] on button "YES, Send Email" at bounding box center [512, 144] width 78 height 22
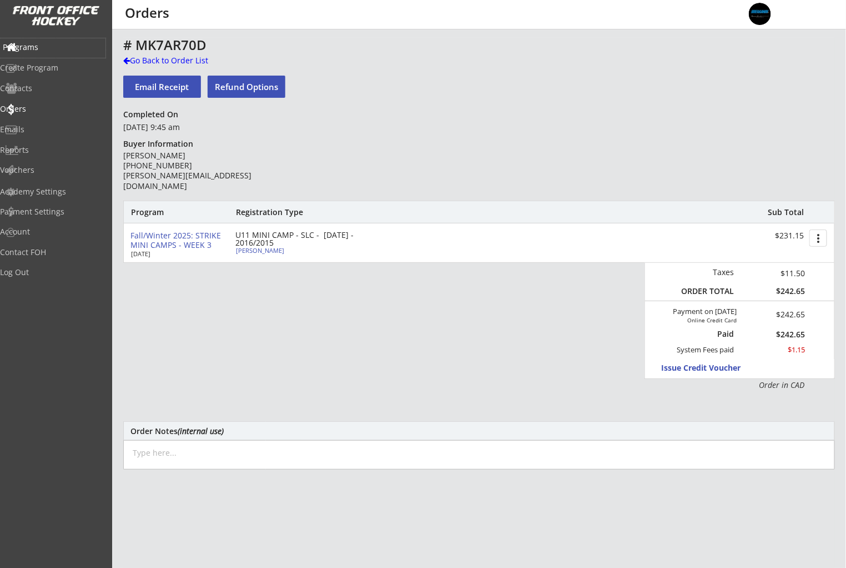
click at [29, 49] on div "Programs" at bounding box center [53, 47] width 100 height 8
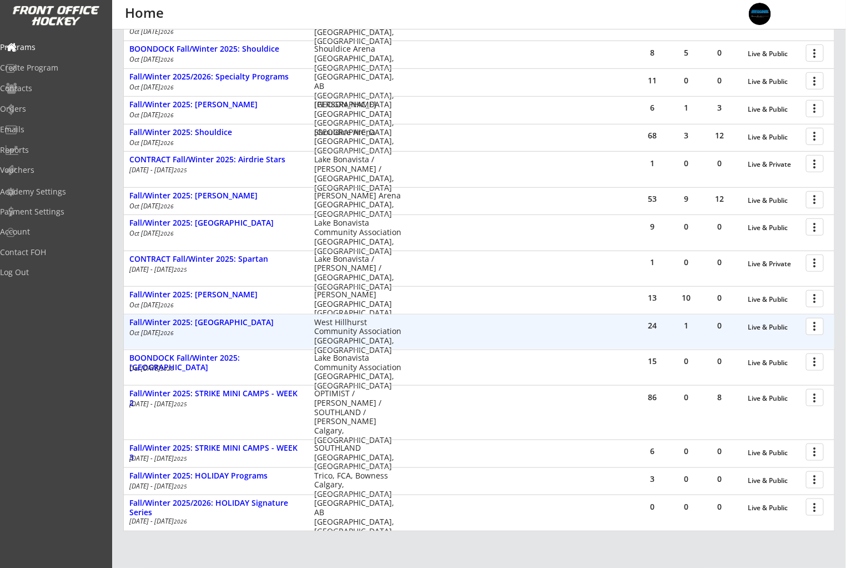
scroll to position [249, 0]
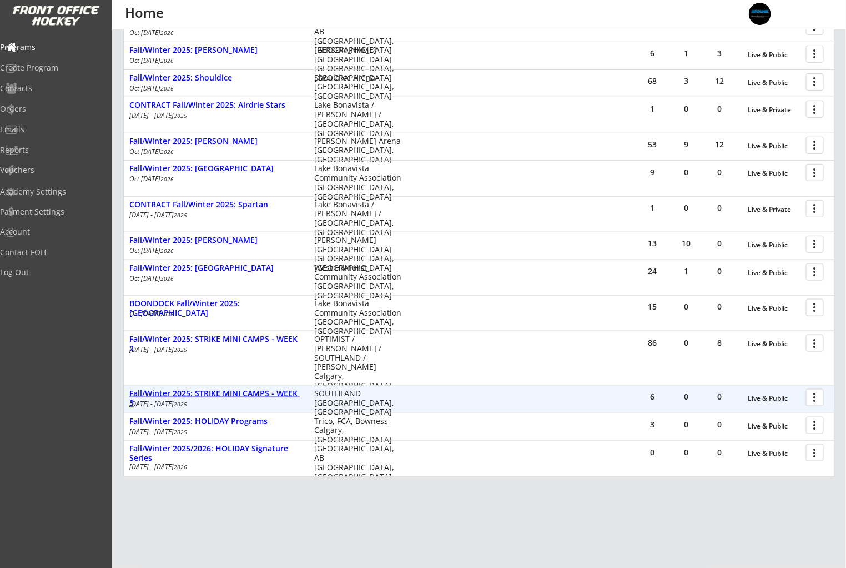
click at [230, 394] on div "Fall/Winter 2025: STRIKE MINI CAMPS - WEEK 3" at bounding box center [215, 398] width 173 height 19
